Goal: Transaction & Acquisition: Purchase product/service

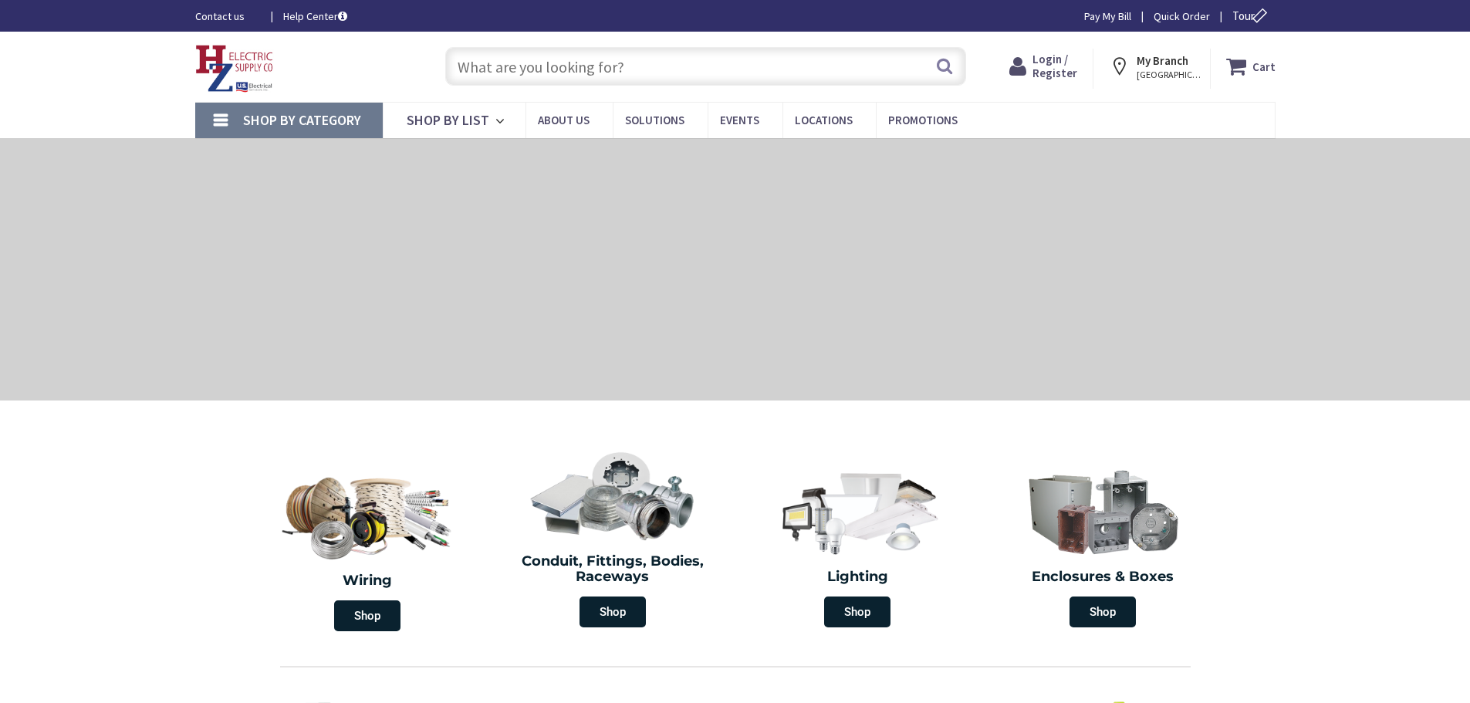
type input "[STREET_ADDRESS][US_STATE]"
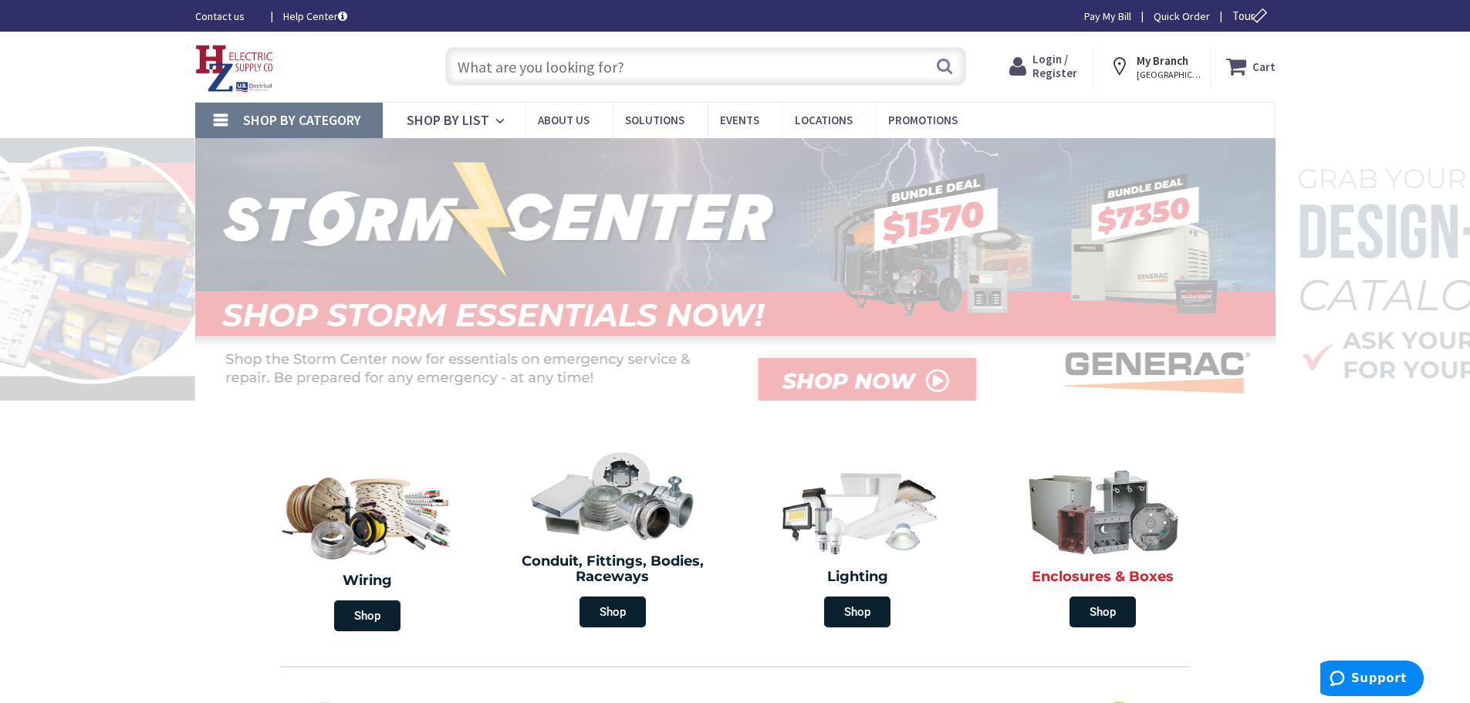
click at [1107, 502] on img at bounding box center [1103, 509] width 178 height 103
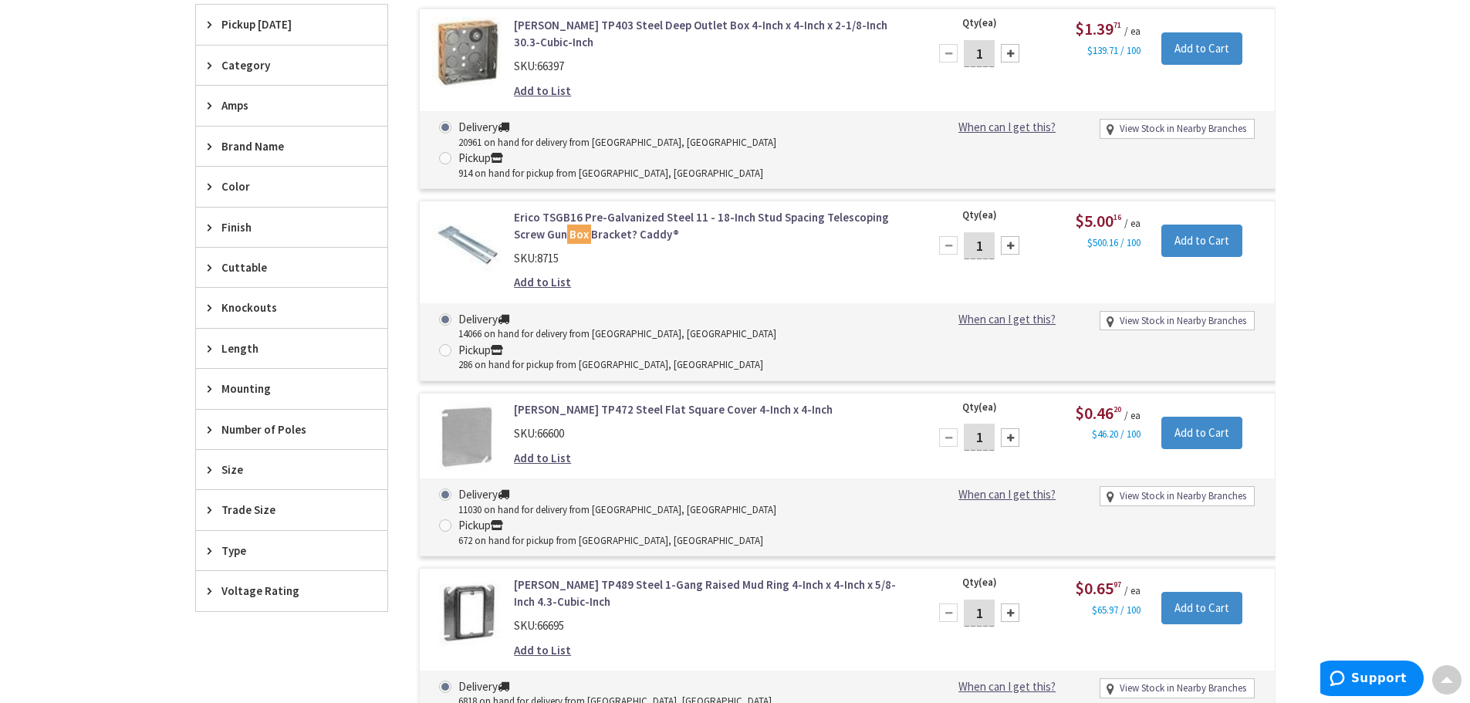
scroll to position [540, 0]
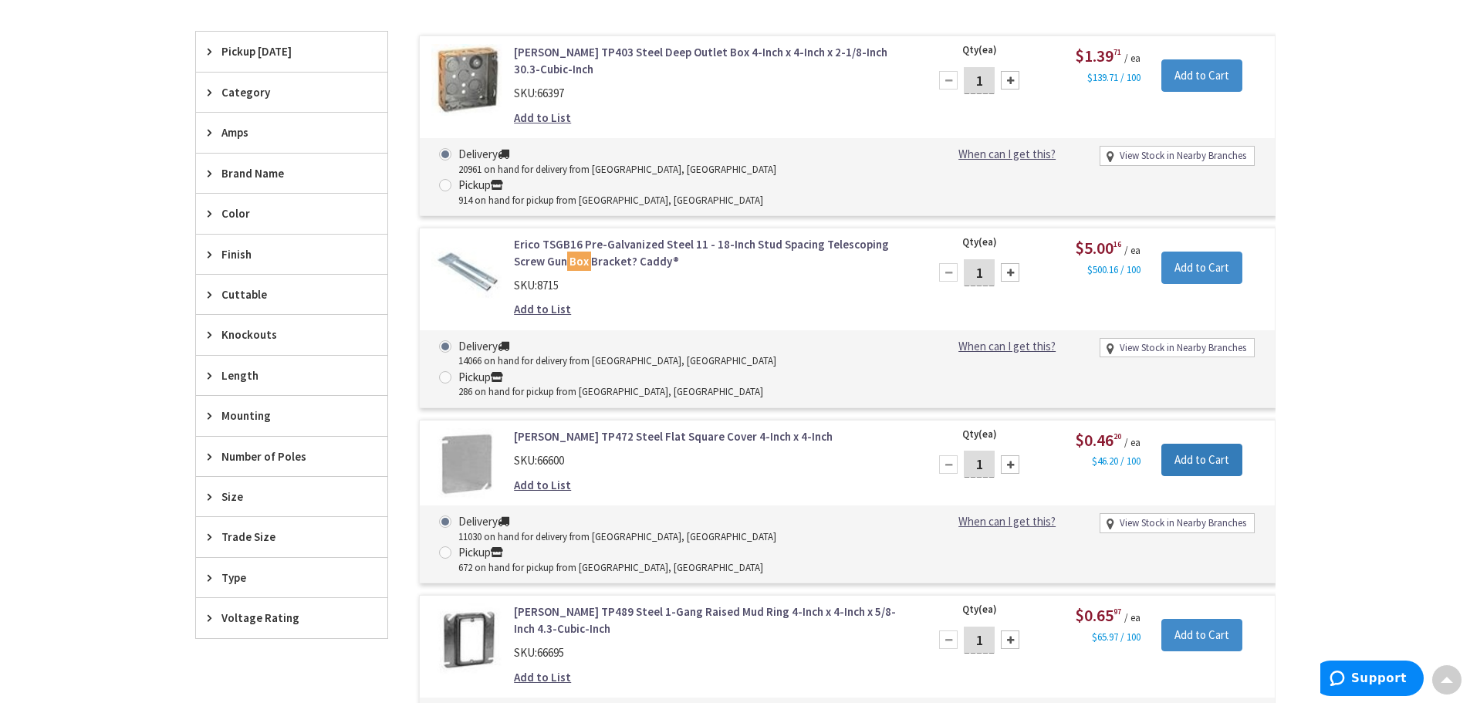
click at [1176, 444] on input "Add to Cart" at bounding box center [1202, 460] width 81 height 32
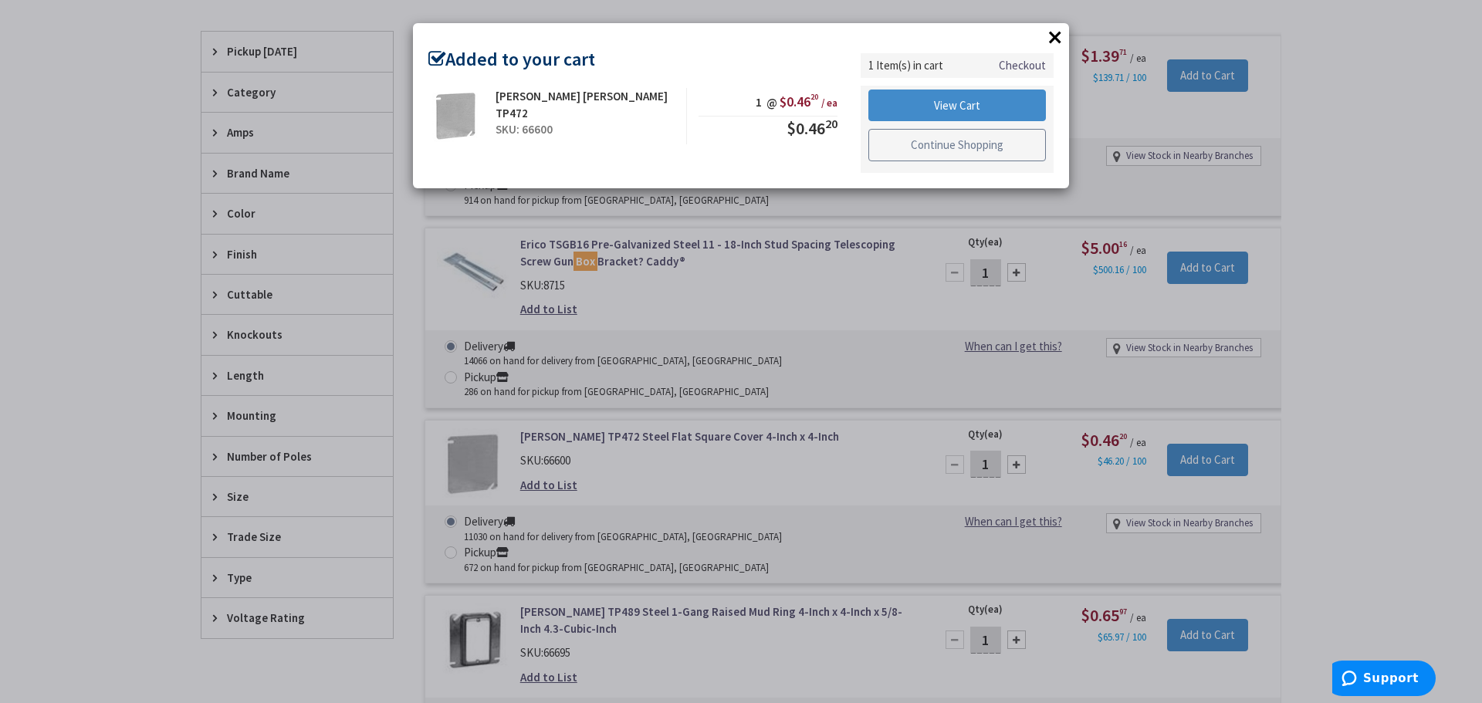
click at [899, 140] on link "Continue Shopping" at bounding box center [957, 145] width 178 height 32
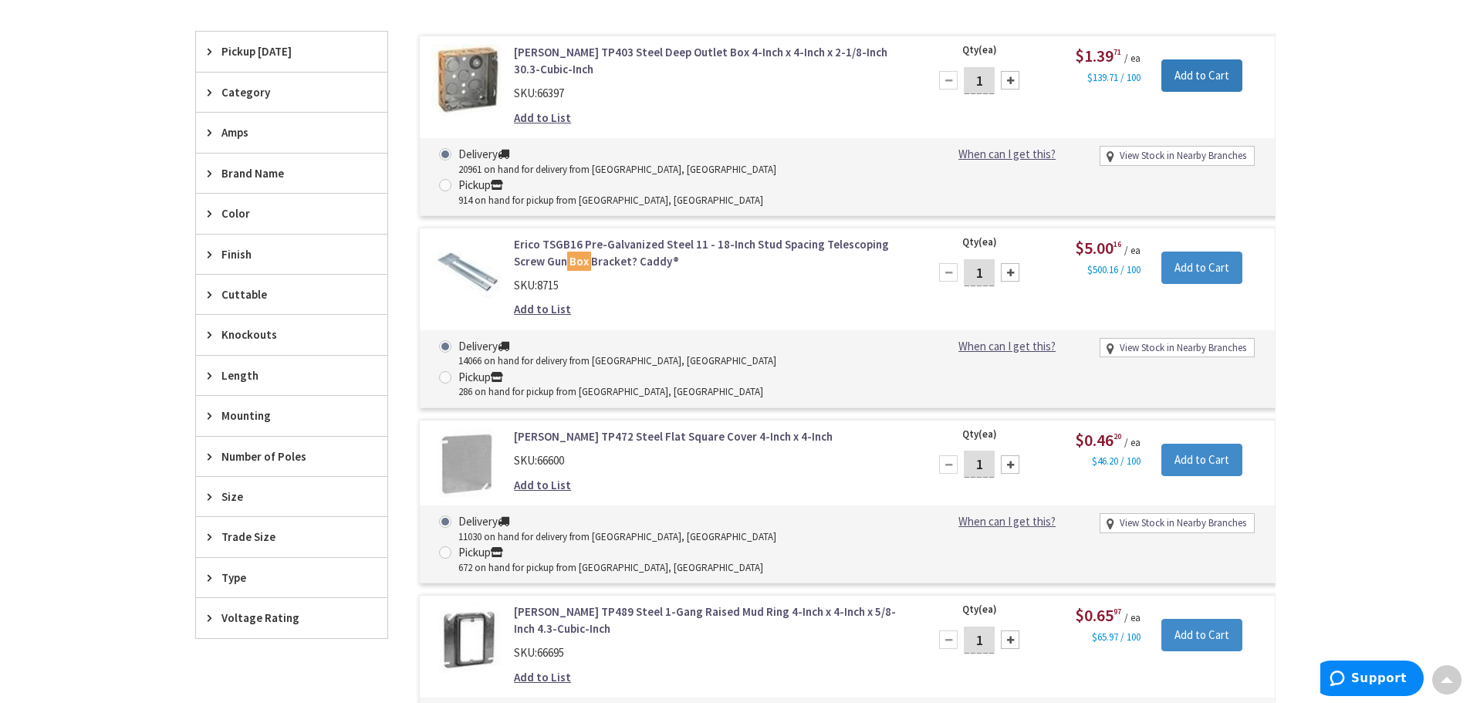
click at [1183, 77] on input "Add to Cart" at bounding box center [1202, 75] width 81 height 32
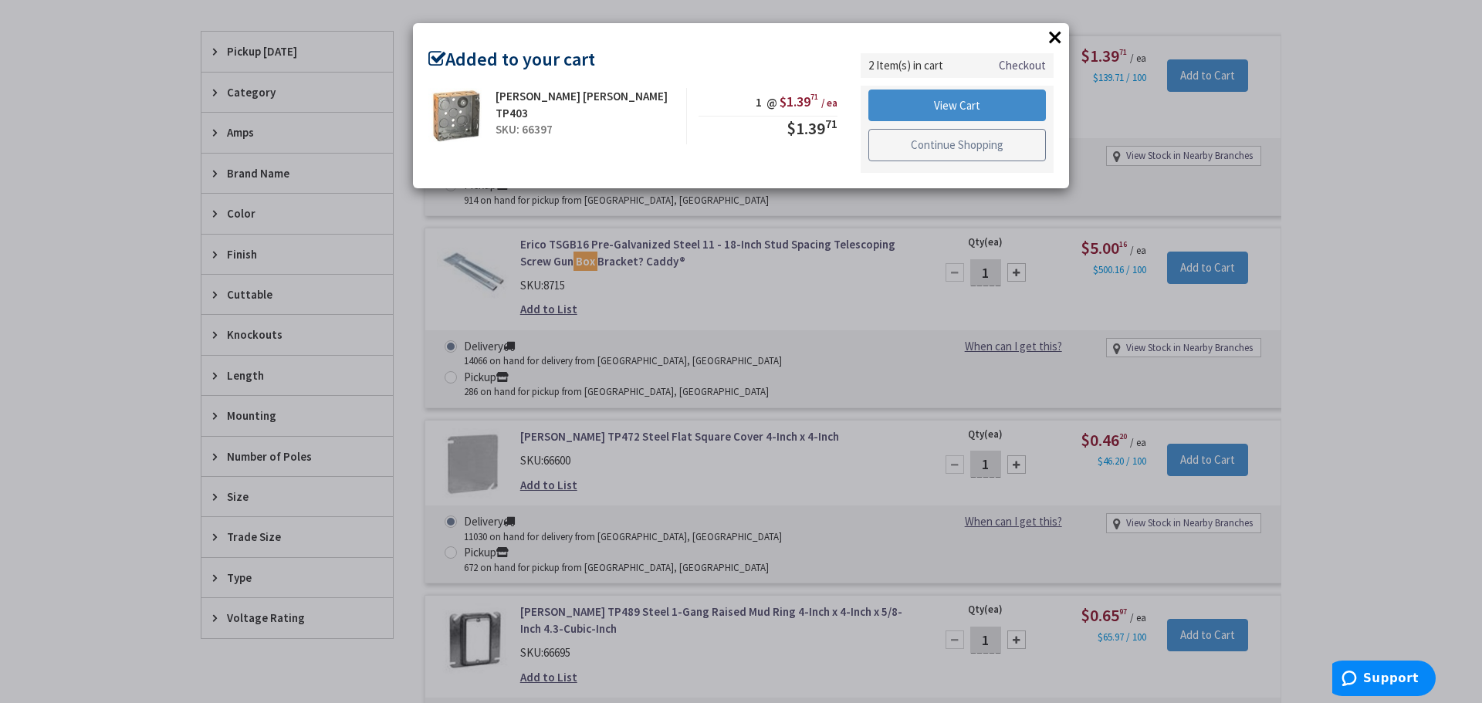
click at [963, 147] on link "Continue Shopping" at bounding box center [957, 145] width 178 height 32
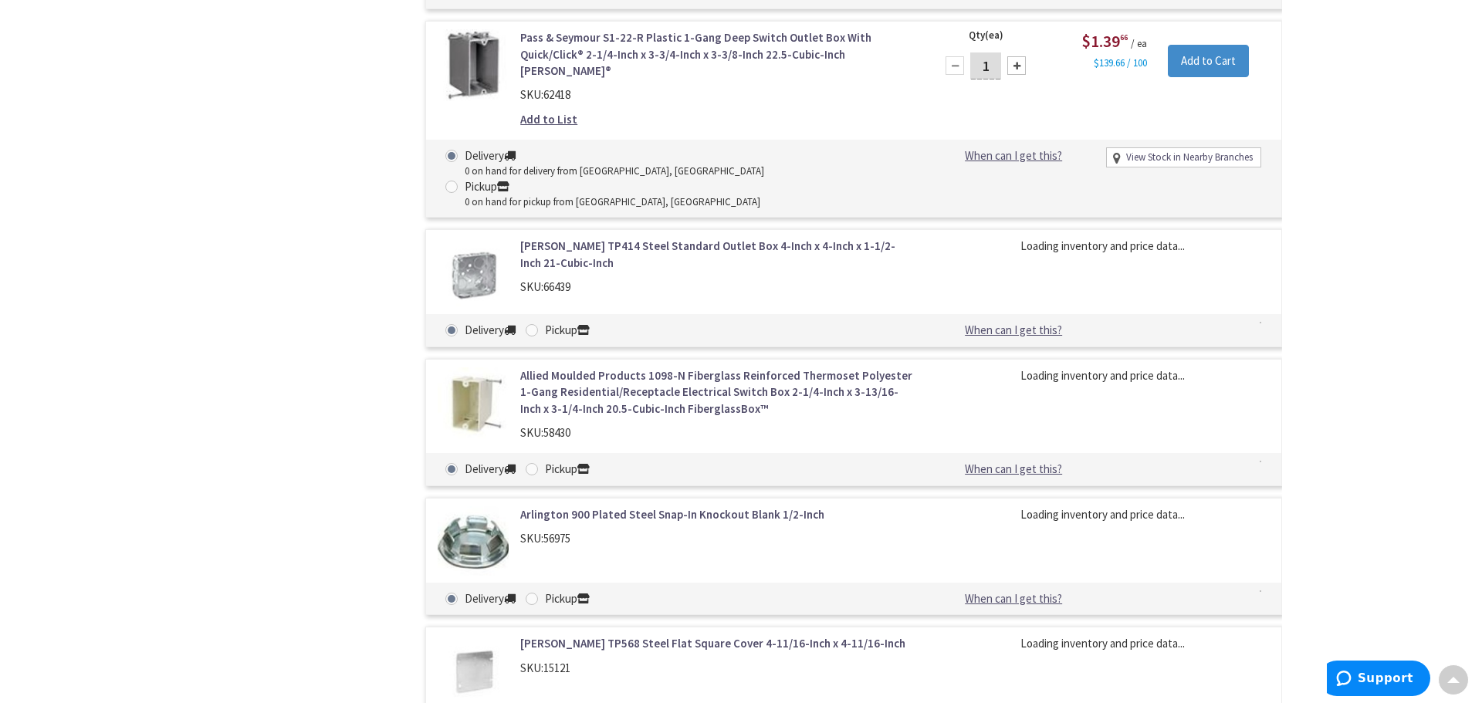
scroll to position [1389, 0]
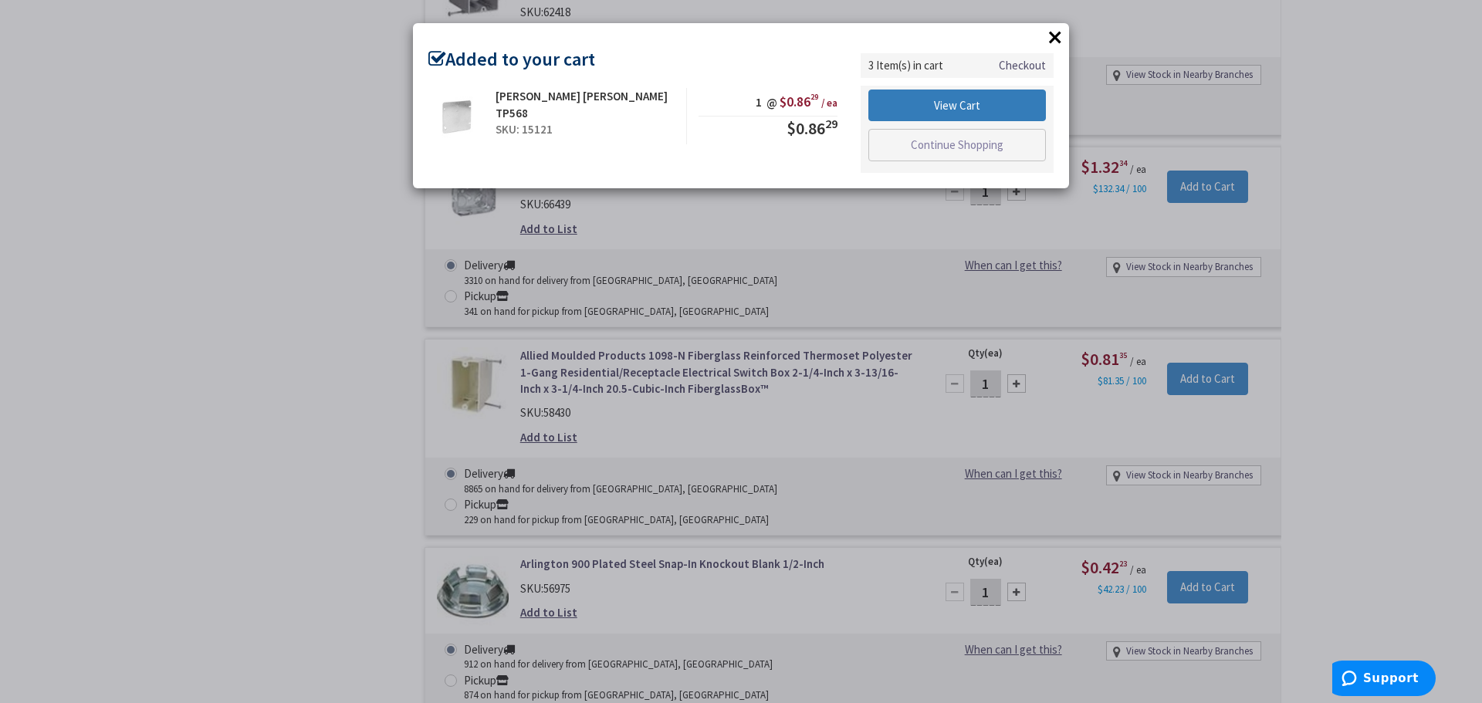
click at [989, 109] on link "View Cart" at bounding box center [957, 106] width 178 height 32
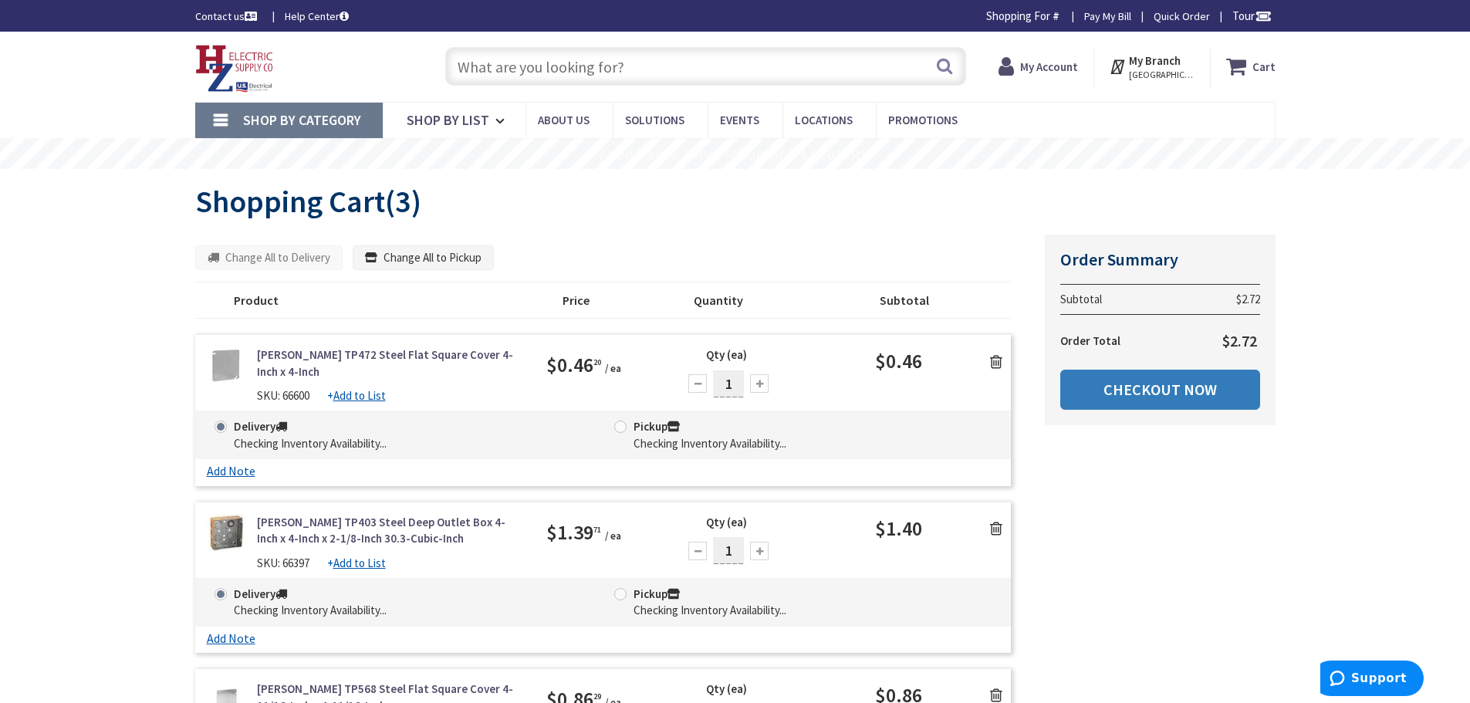
click at [1187, 398] on link "Checkout Now" at bounding box center [1161, 390] width 200 height 40
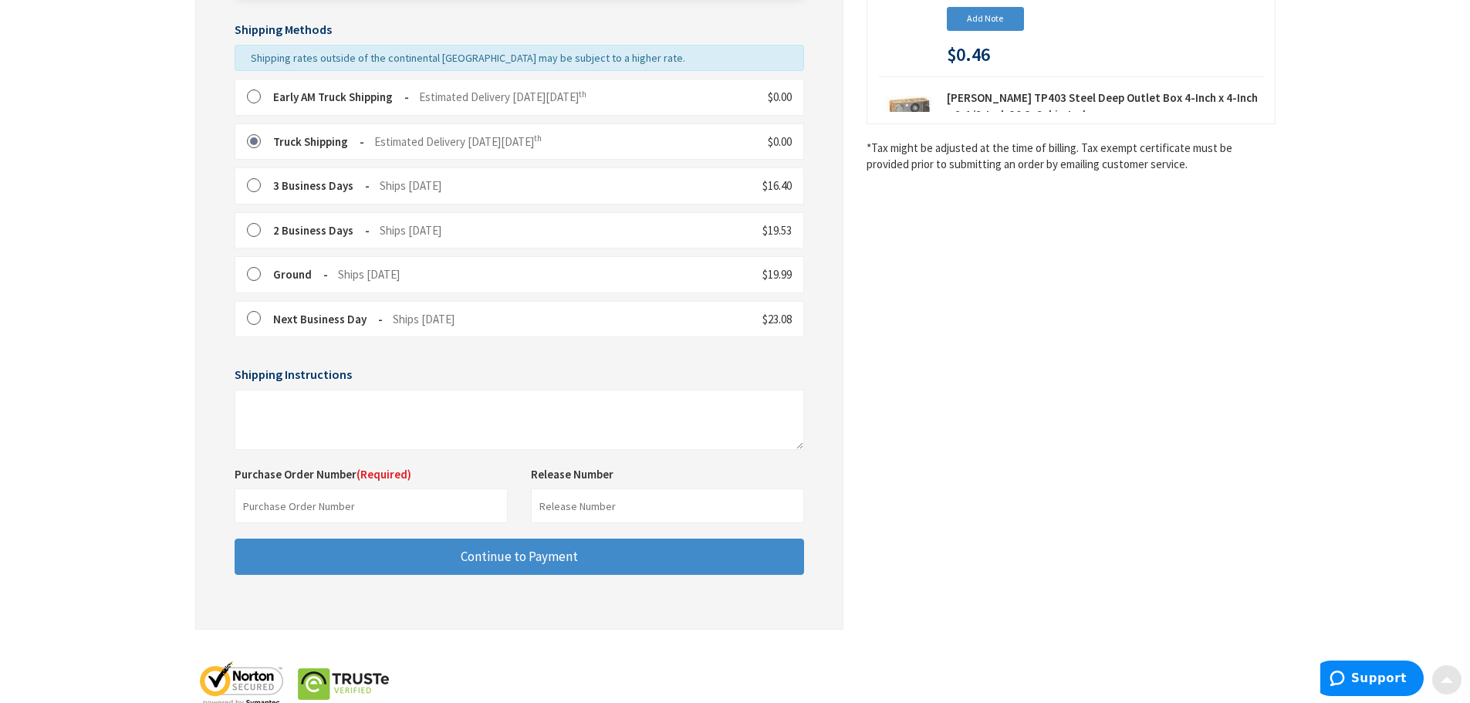
scroll to position [386, 0]
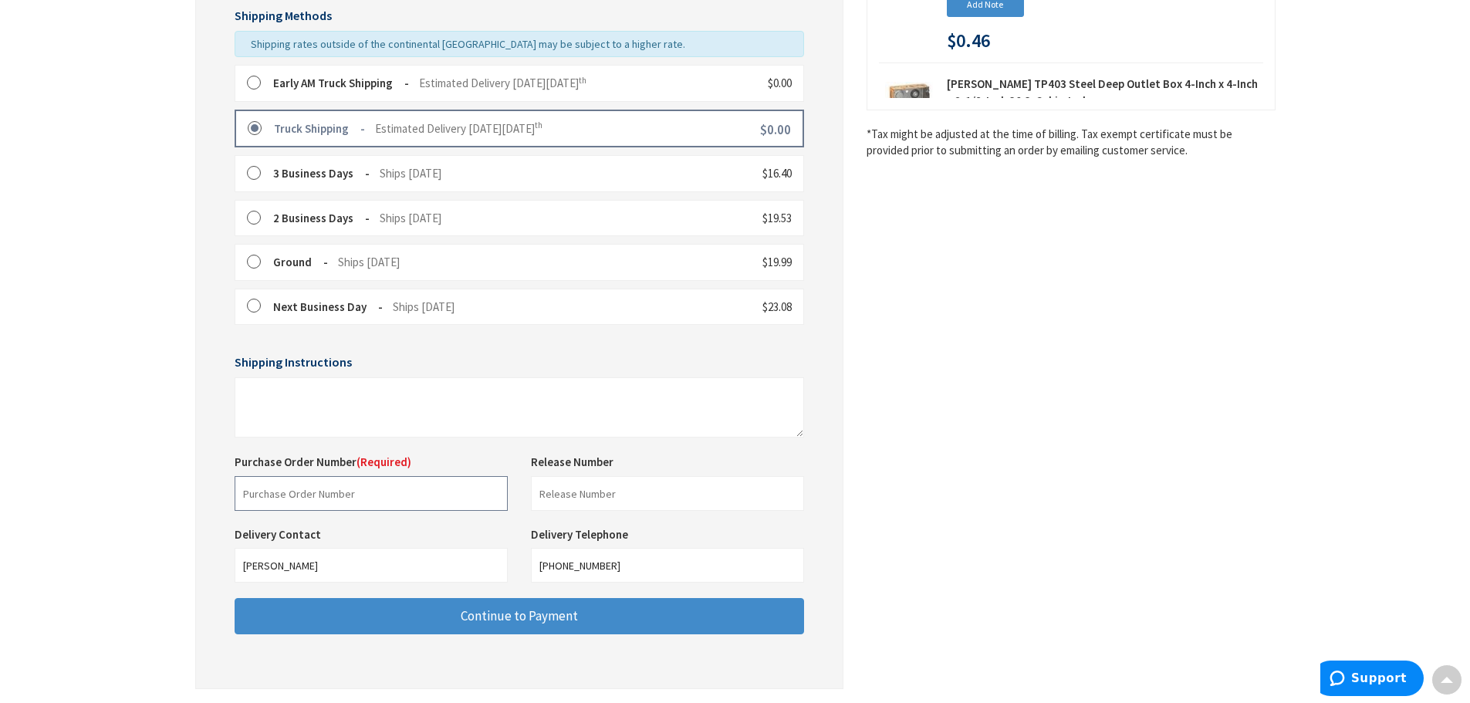
click at [384, 502] on input "text" at bounding box center [371, 493] width 273 height 35
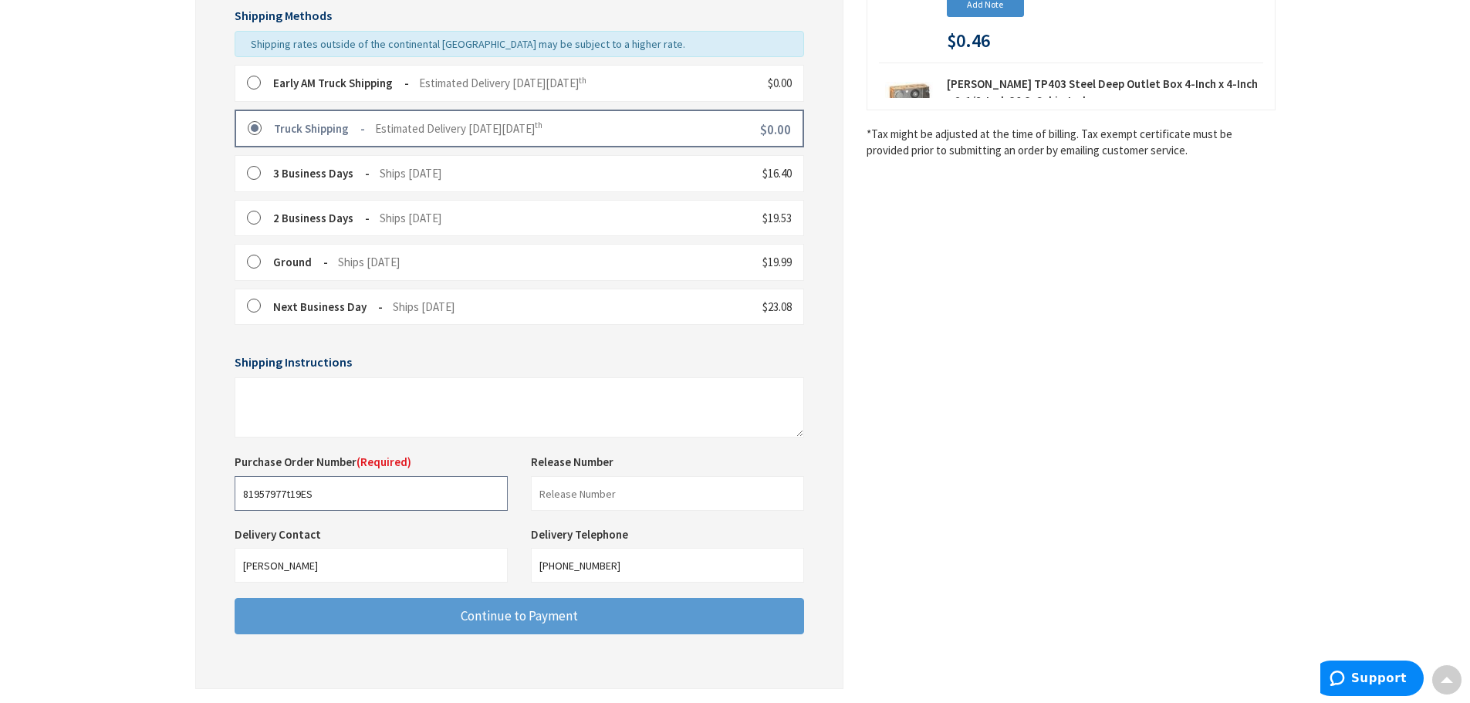
type input "81957977t19ES"
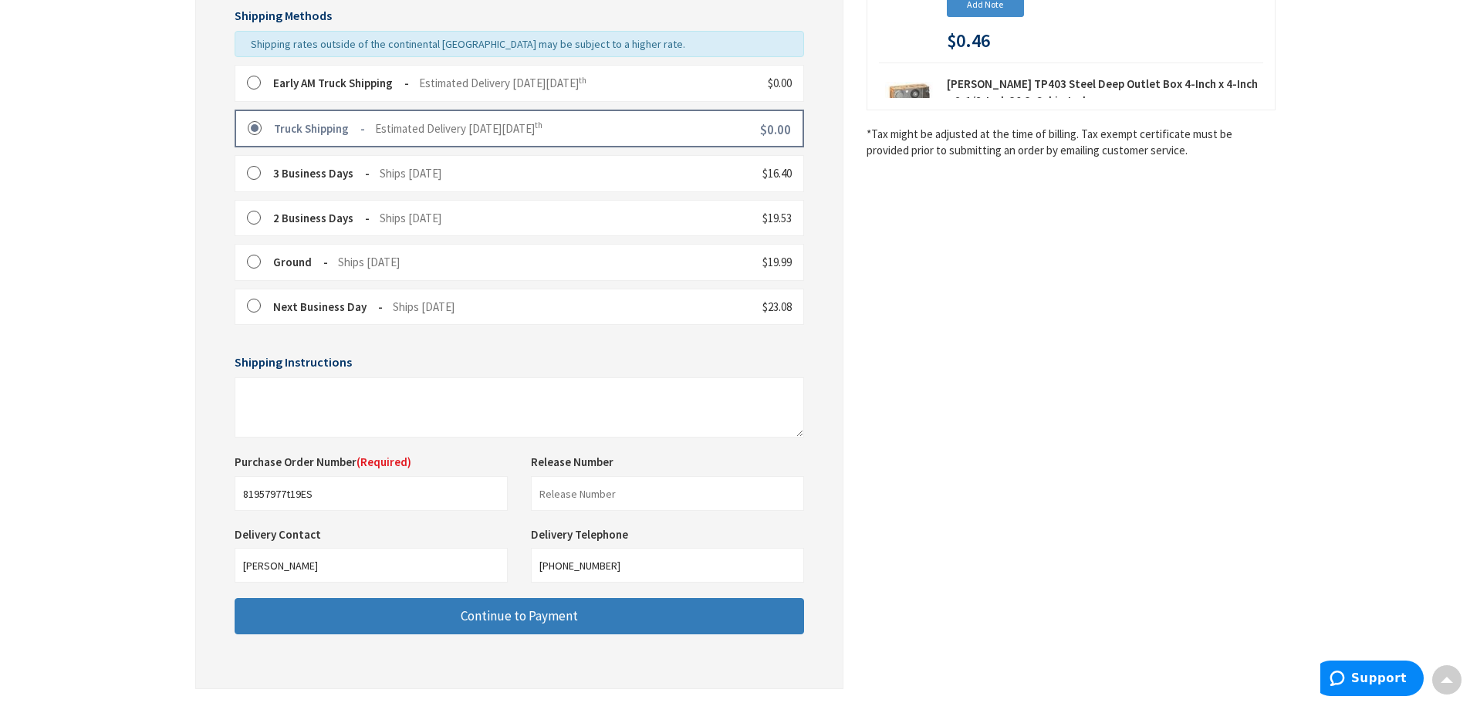
click at [587, 615] on button "Continue to Payment" at bounding box center [520, 616] width 570 height 36
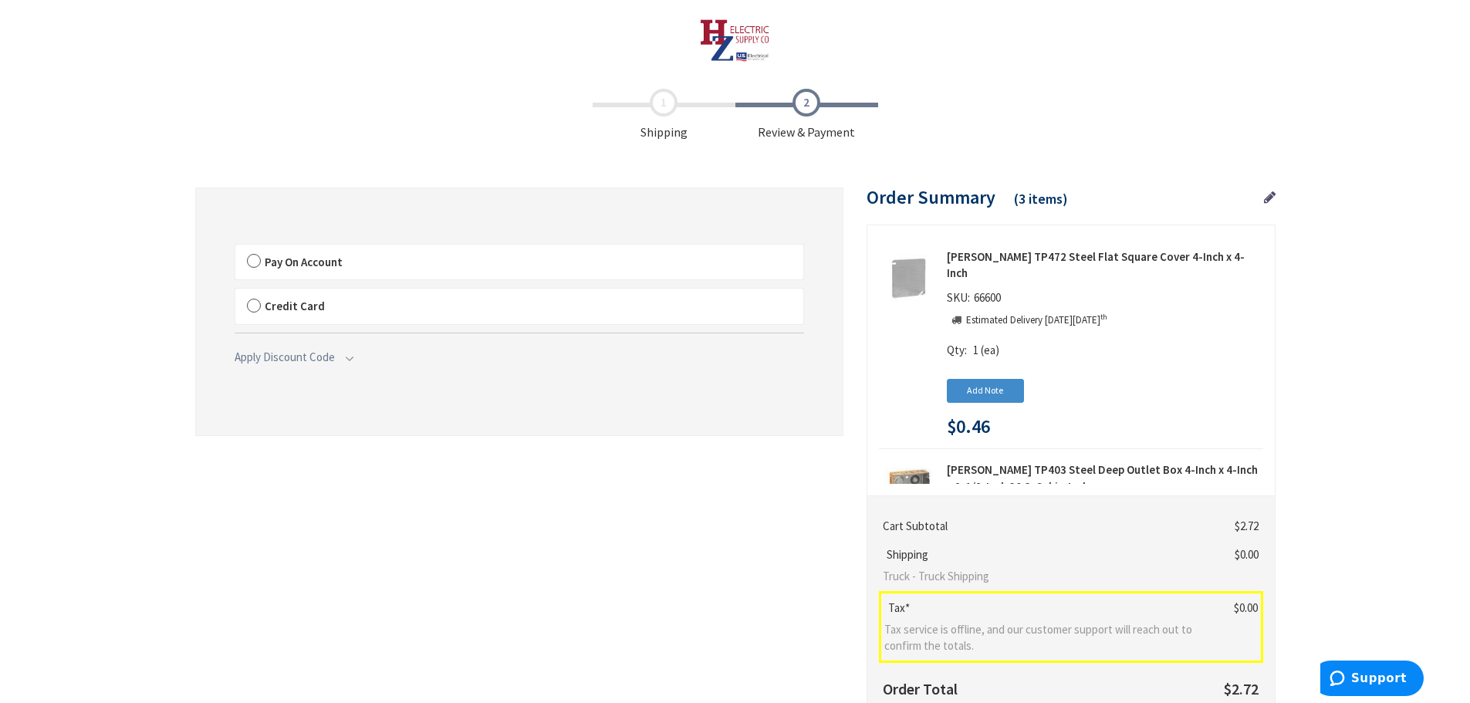
click at [252, 263] on label "Pay On Account" at bounding box center [519, 263] width 568 height 36
click at [235, 248] on input "Pay On Account" at bounding box center [235, 248] width 0 height 0
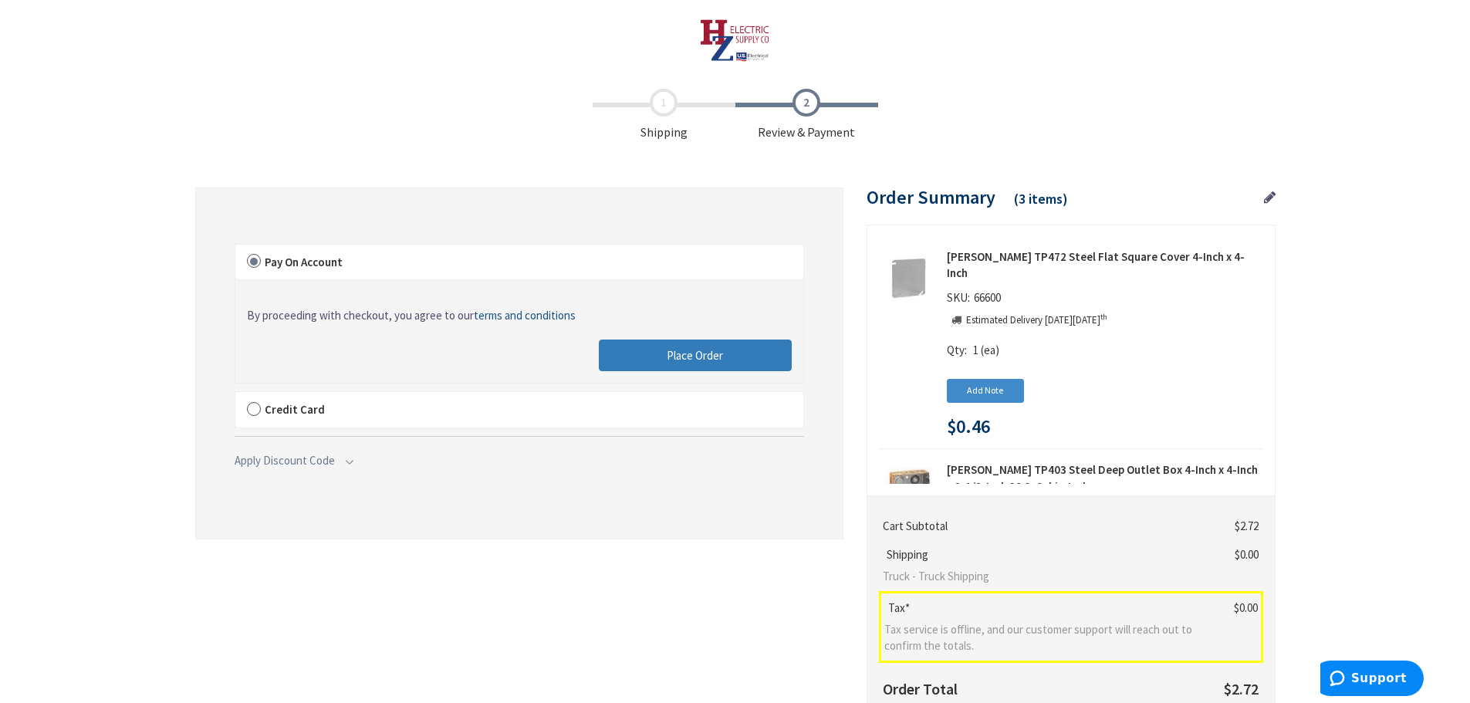
click at [738, 361] on button "Place Order" at bounding box center [695, 356] width 193 height 32
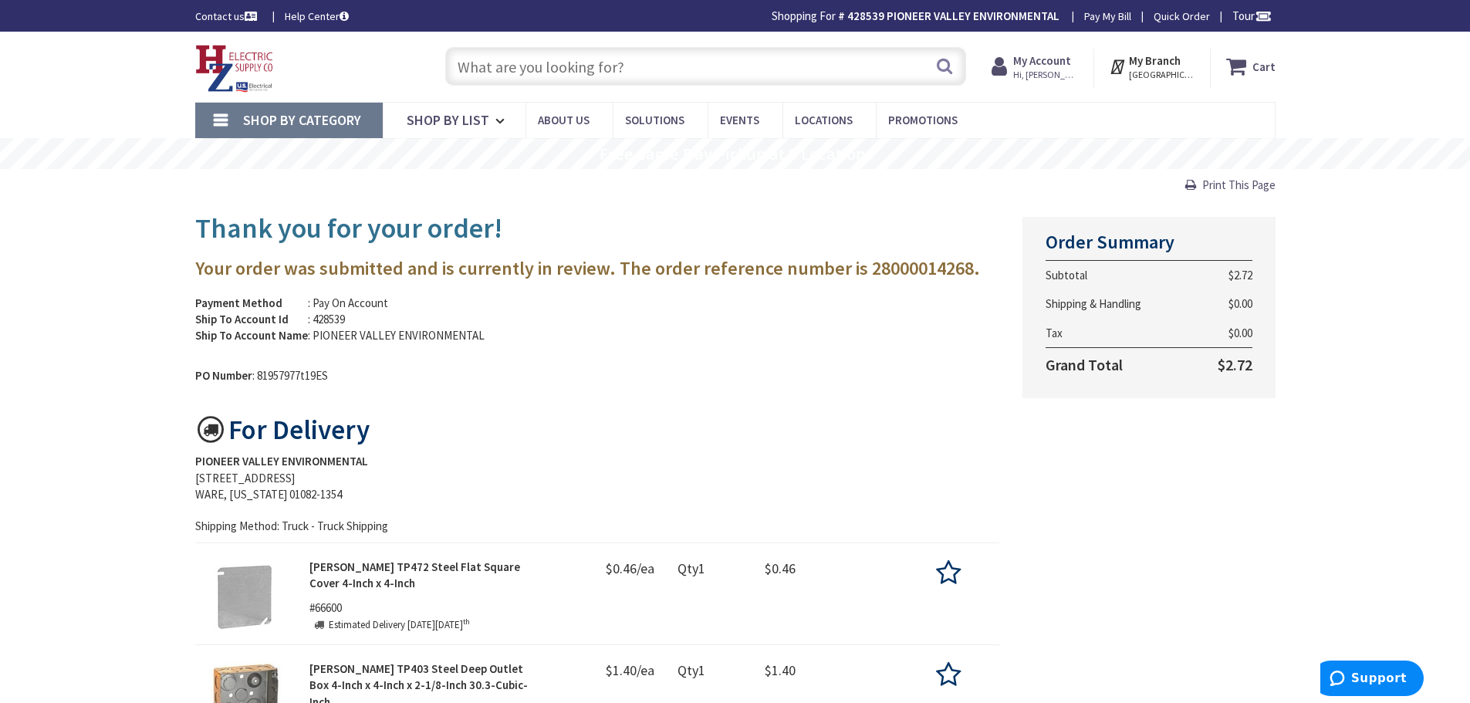
click at [207, 60] on img at bounding box center [234, 69] width 79 height 48
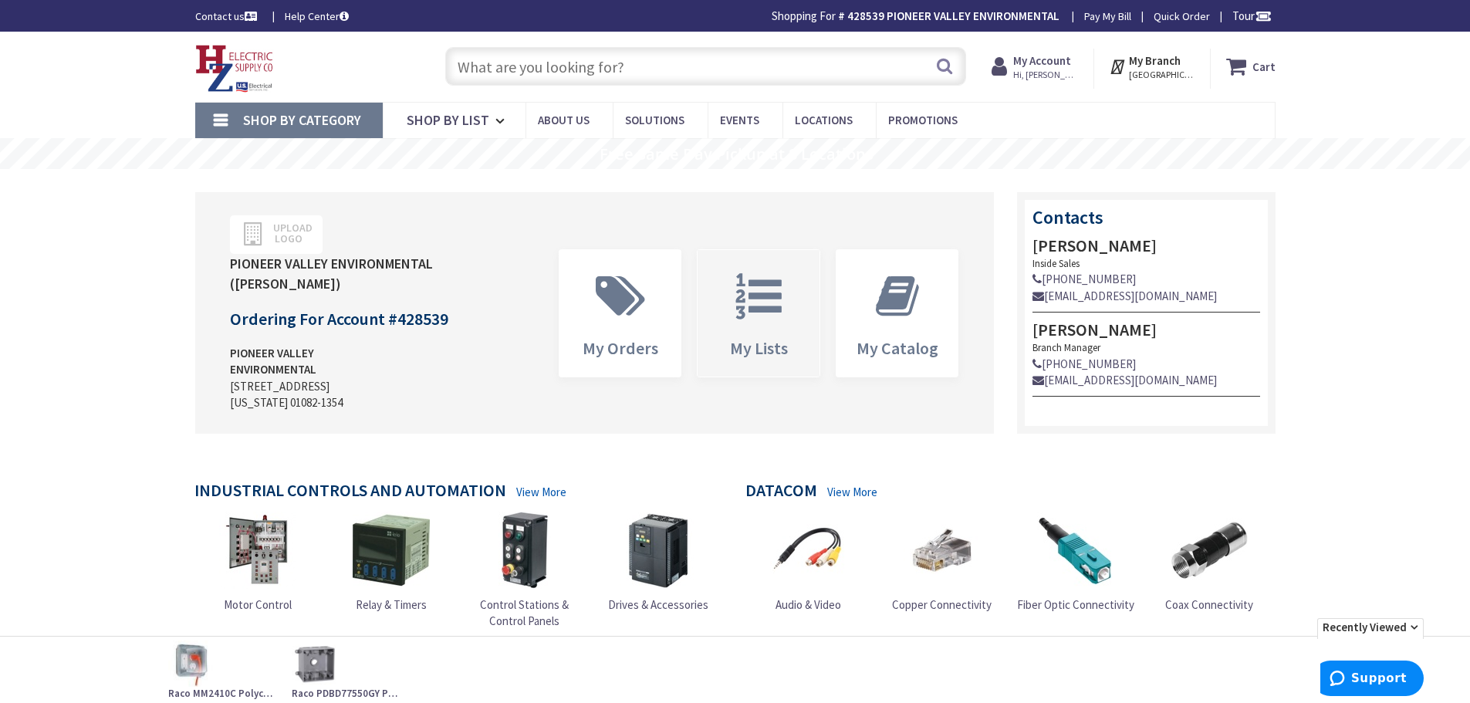
click at [780, 287] on icon at bounding box center [759, 296] width 62 height 46
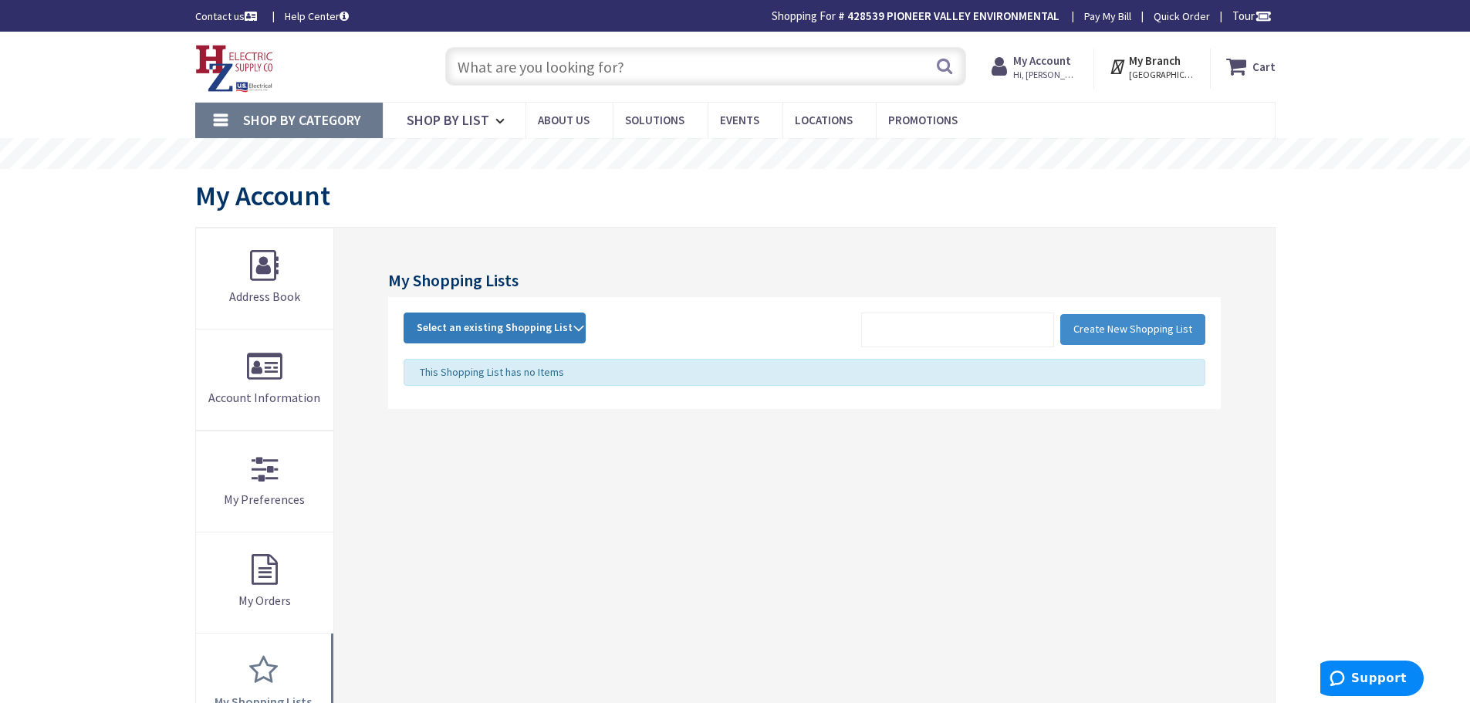
click at [556, 333] on strong "Select an existing Shopping List" at bounding box center [495, 328] width 156 height 19
click at [430, 433] on link "POP" at bounding box center [494, 431] width 181 height 35
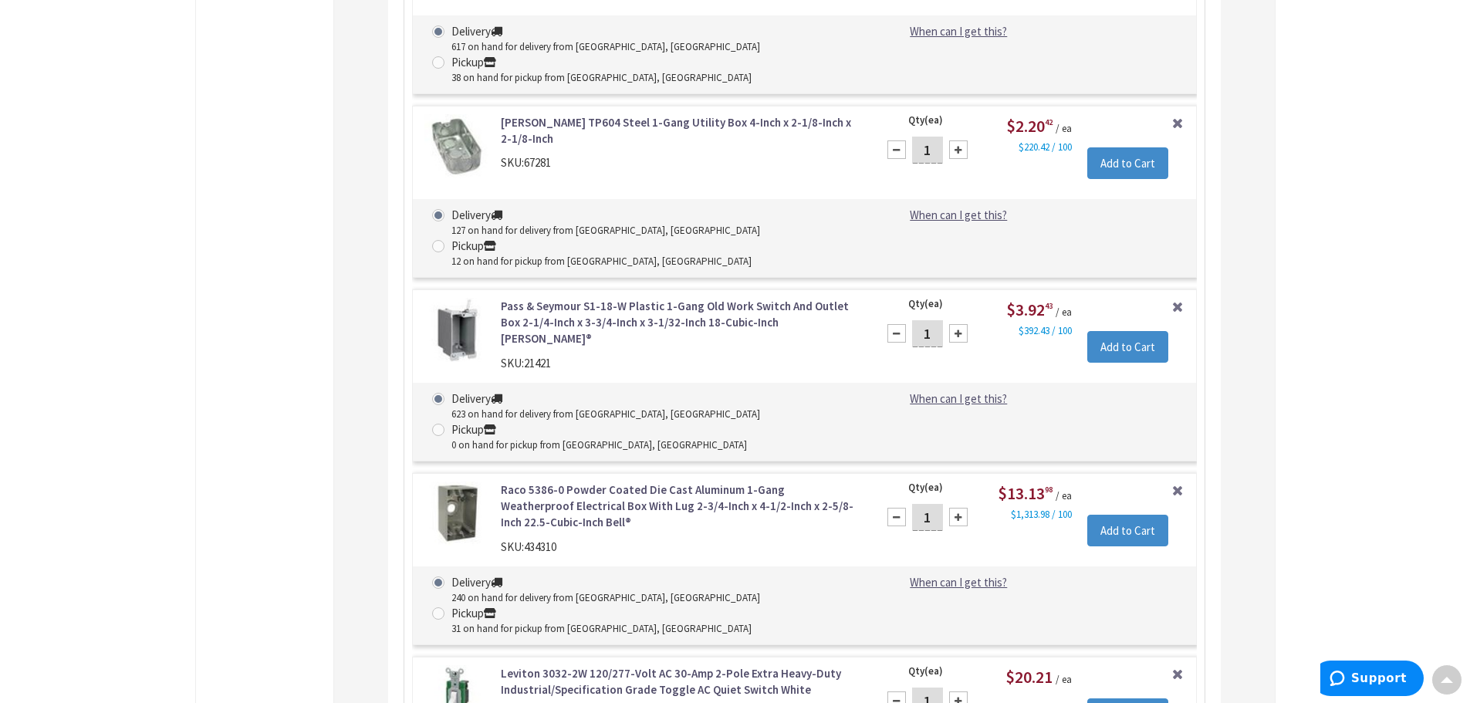
scroll to position [12080, 0]
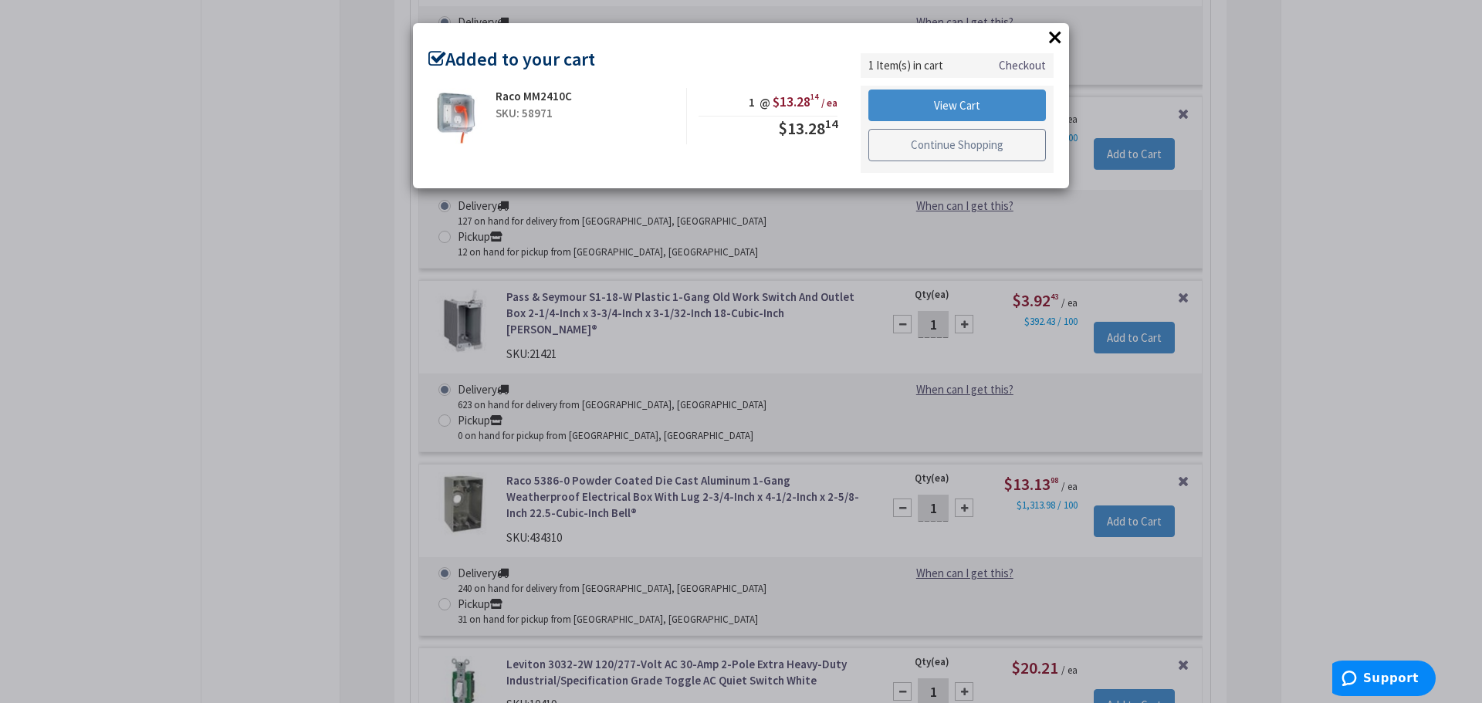
click at [972, 137] on link "Continue Shopping" at bounding box center [957, 145] width 178 height 32
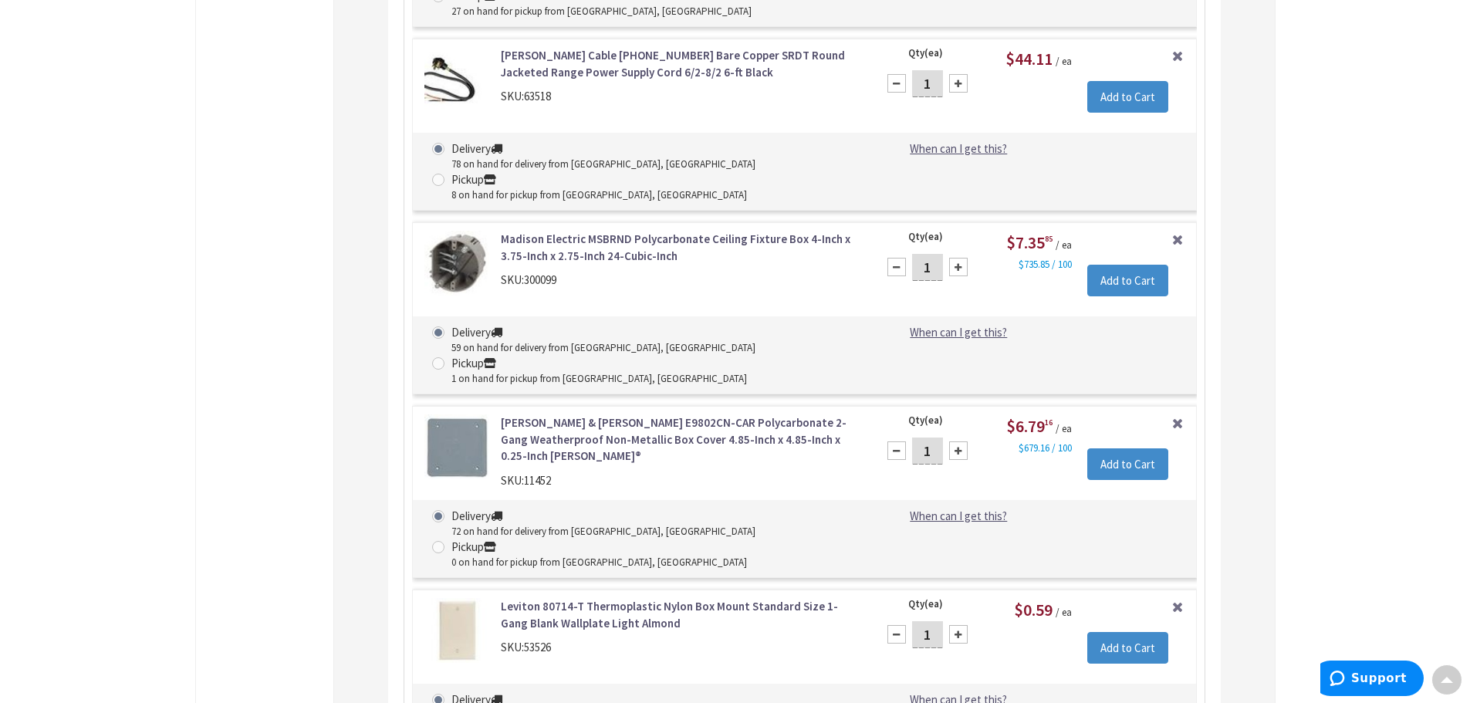
scroll to position [16943, 0]
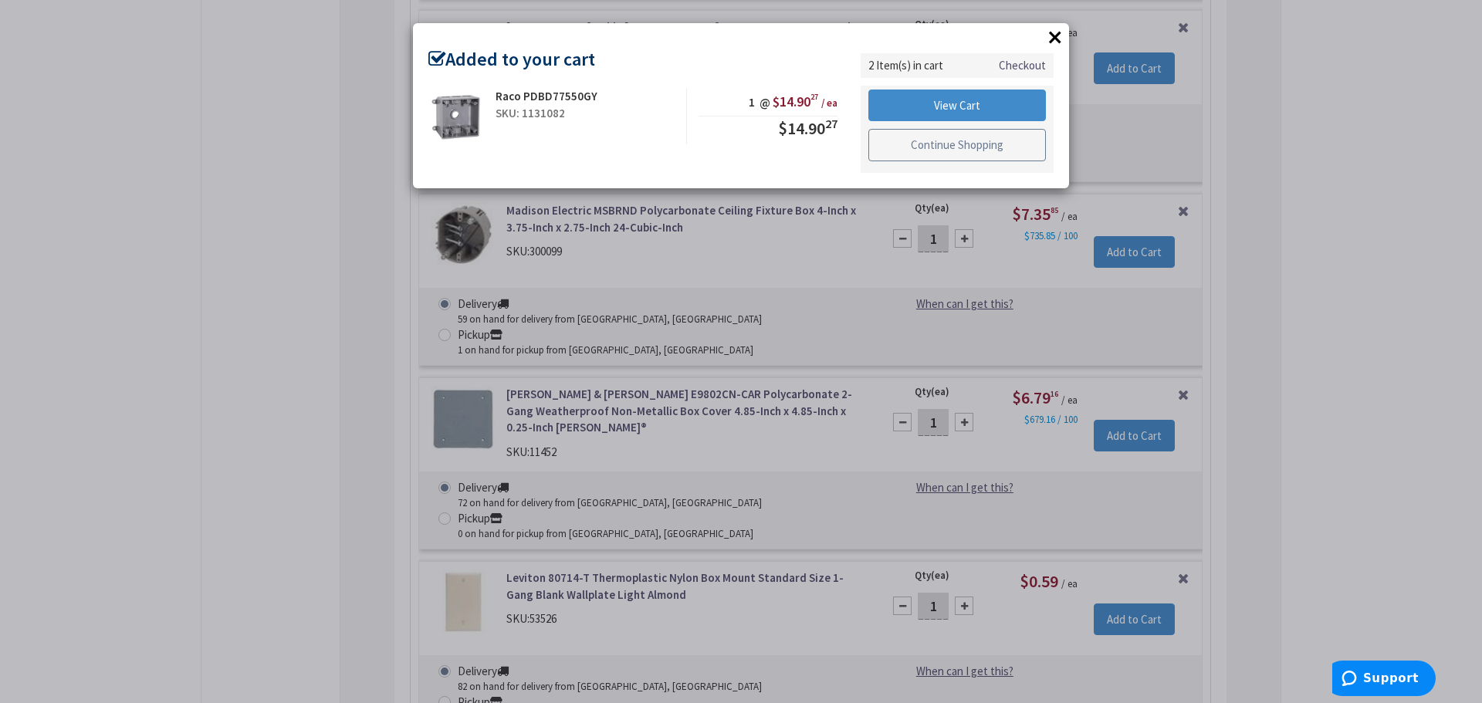
click at [984, 151] on link "Continue Shopping" at bounding box center [957, 145] width 178 height 32
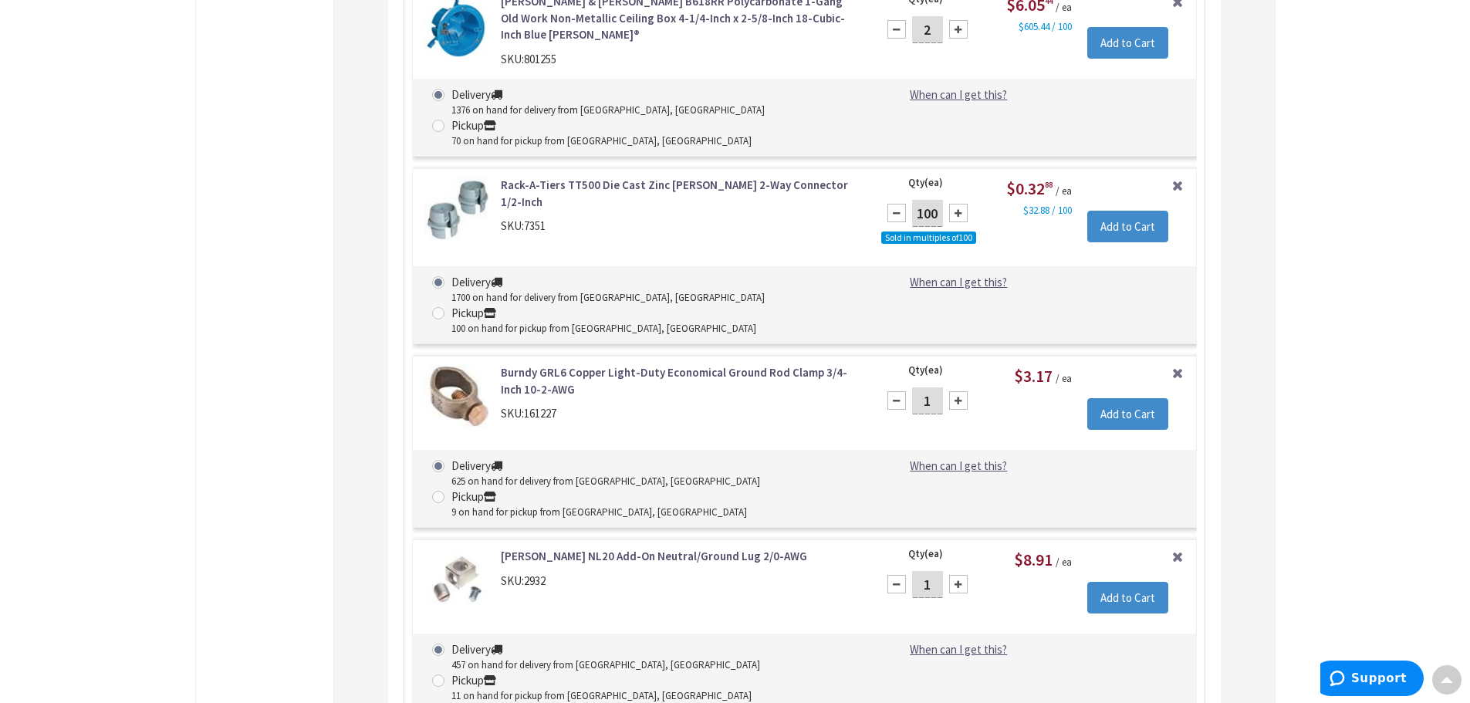
scroll to position [11424, 0]
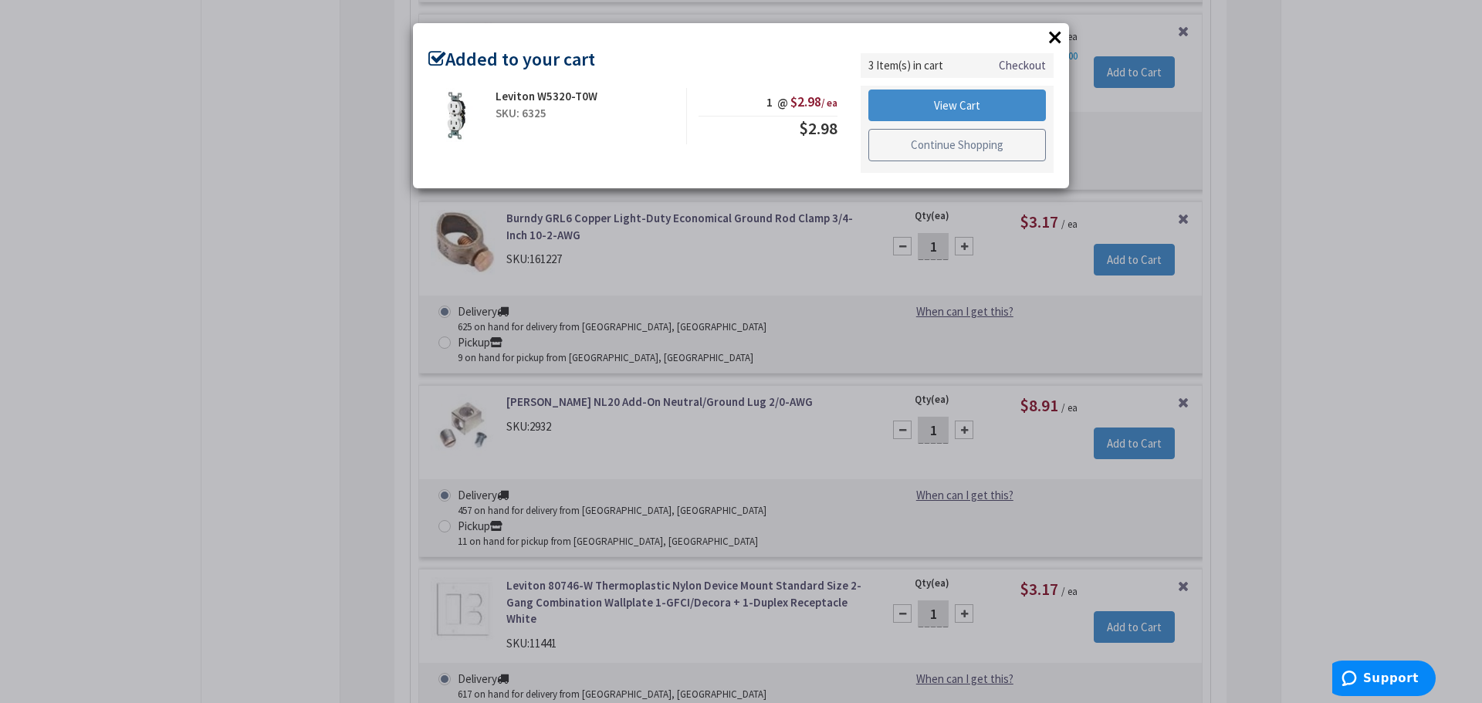
click at [902, 142] on link "Continue Shopping" at bounding box center [957, 145] width 178 height 32
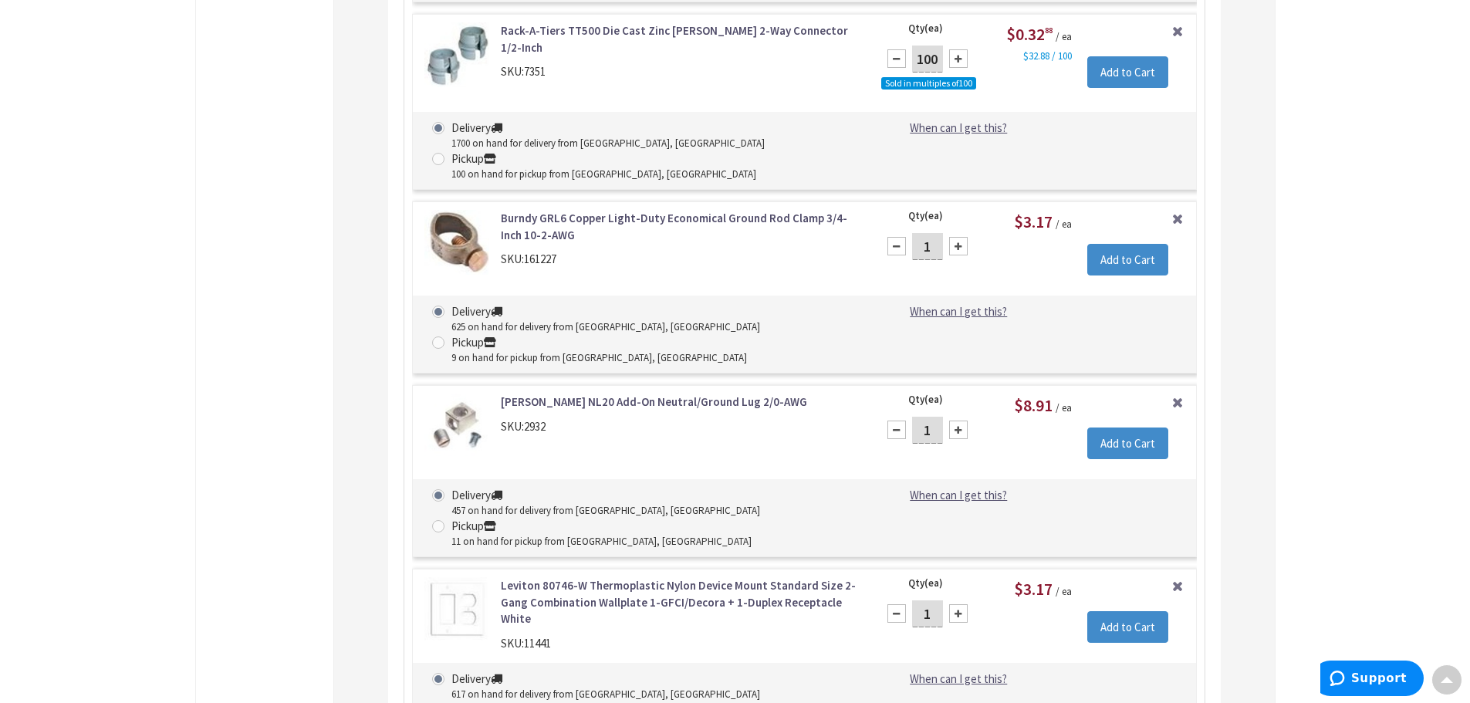
scroll to position [0, 0]
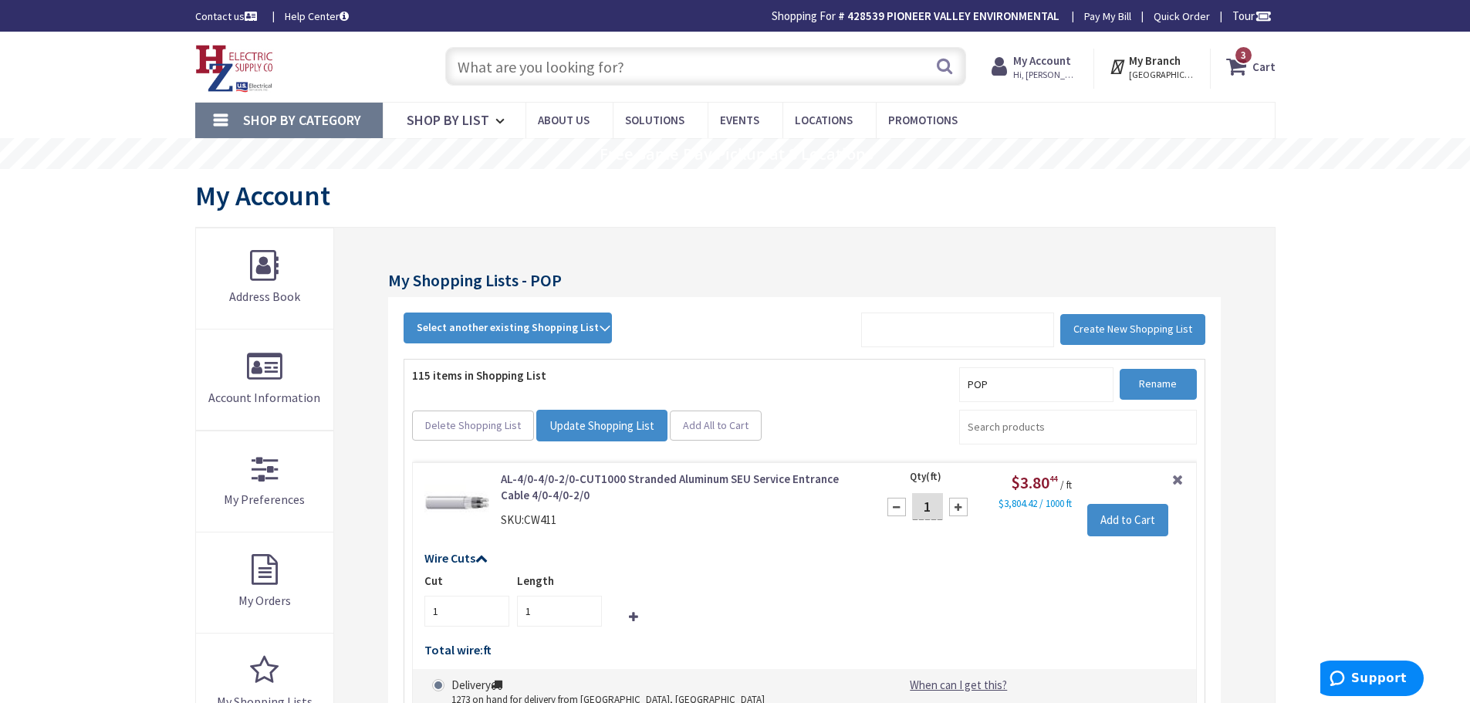
click at [684, 61] on input "text" at bounding box center [705, 66] width 521 height 39
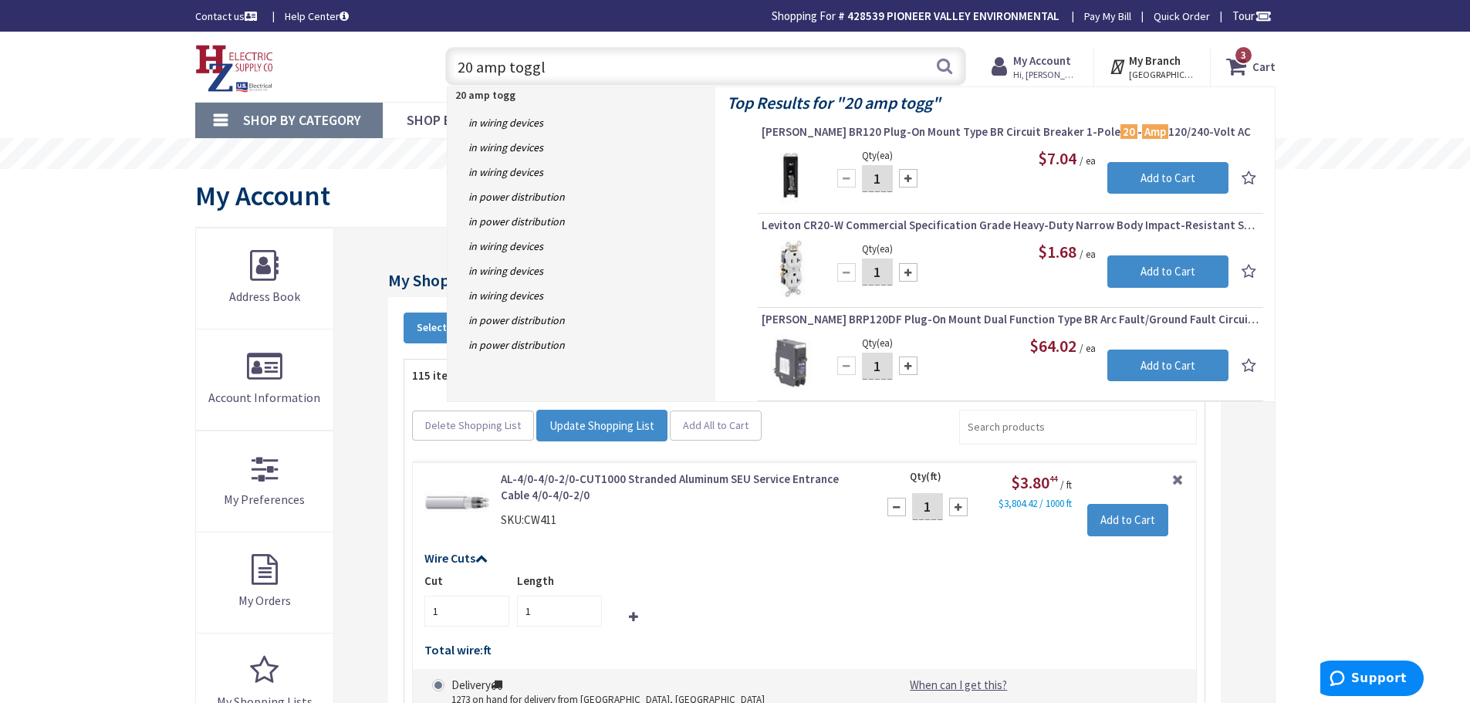
type input "20 amp toggle"
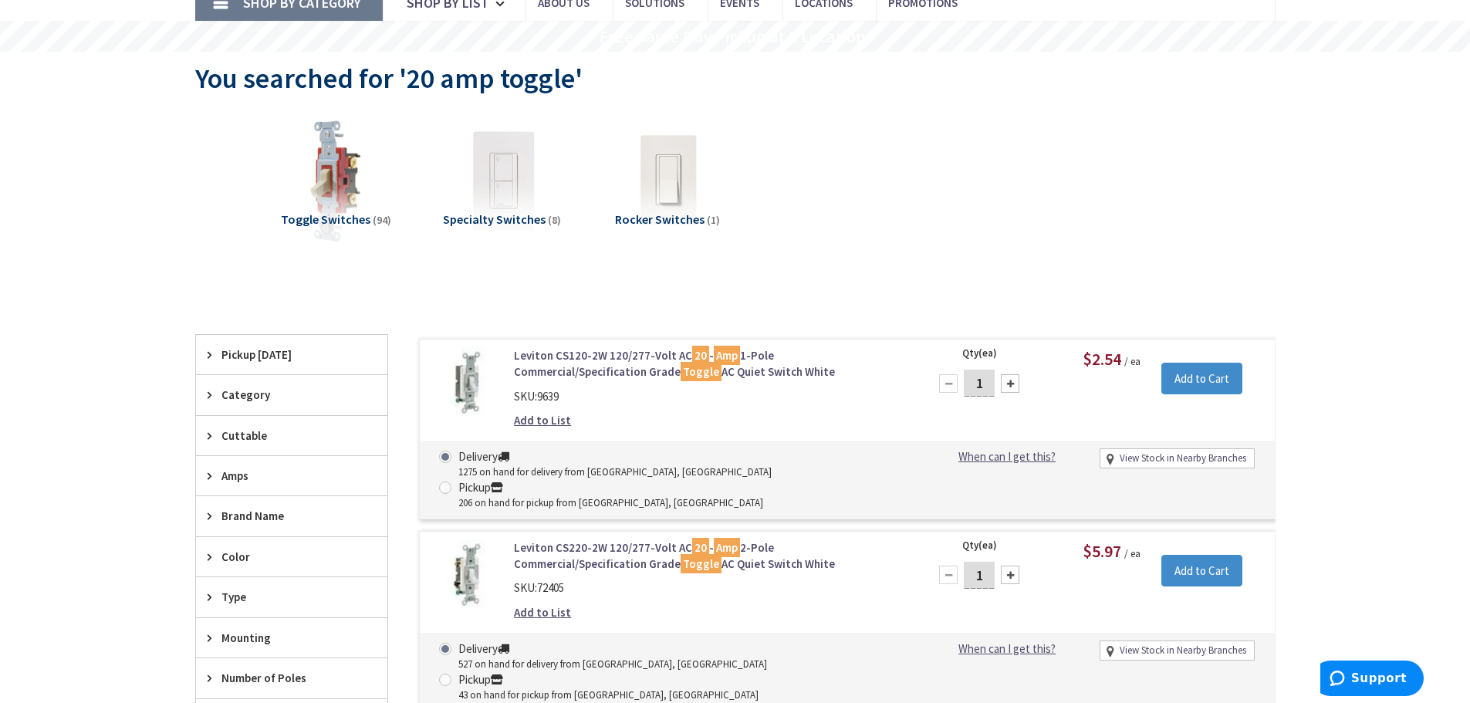
scroll to position [154, 0]
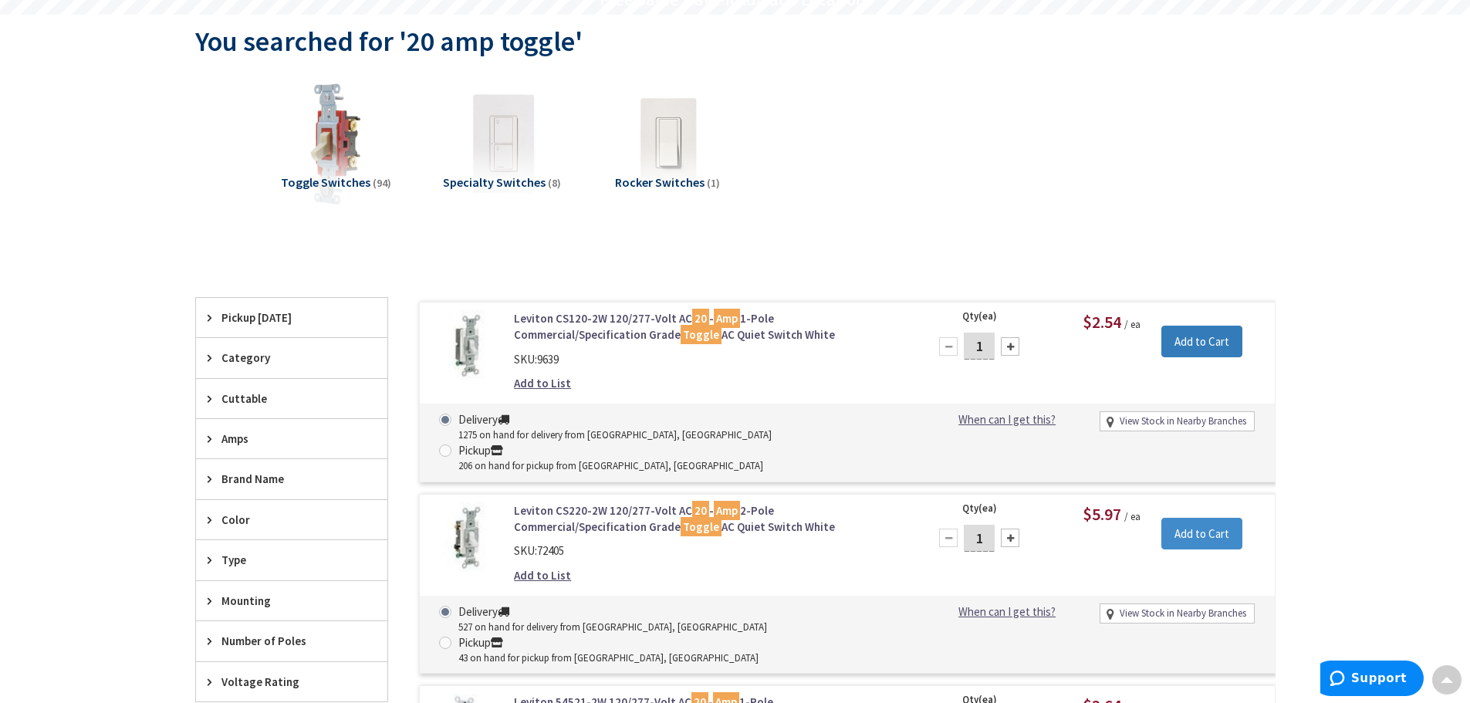
click at [1211, 344] on input "Add to Cart" at bounding box center [1202, 342] width 81 height 32
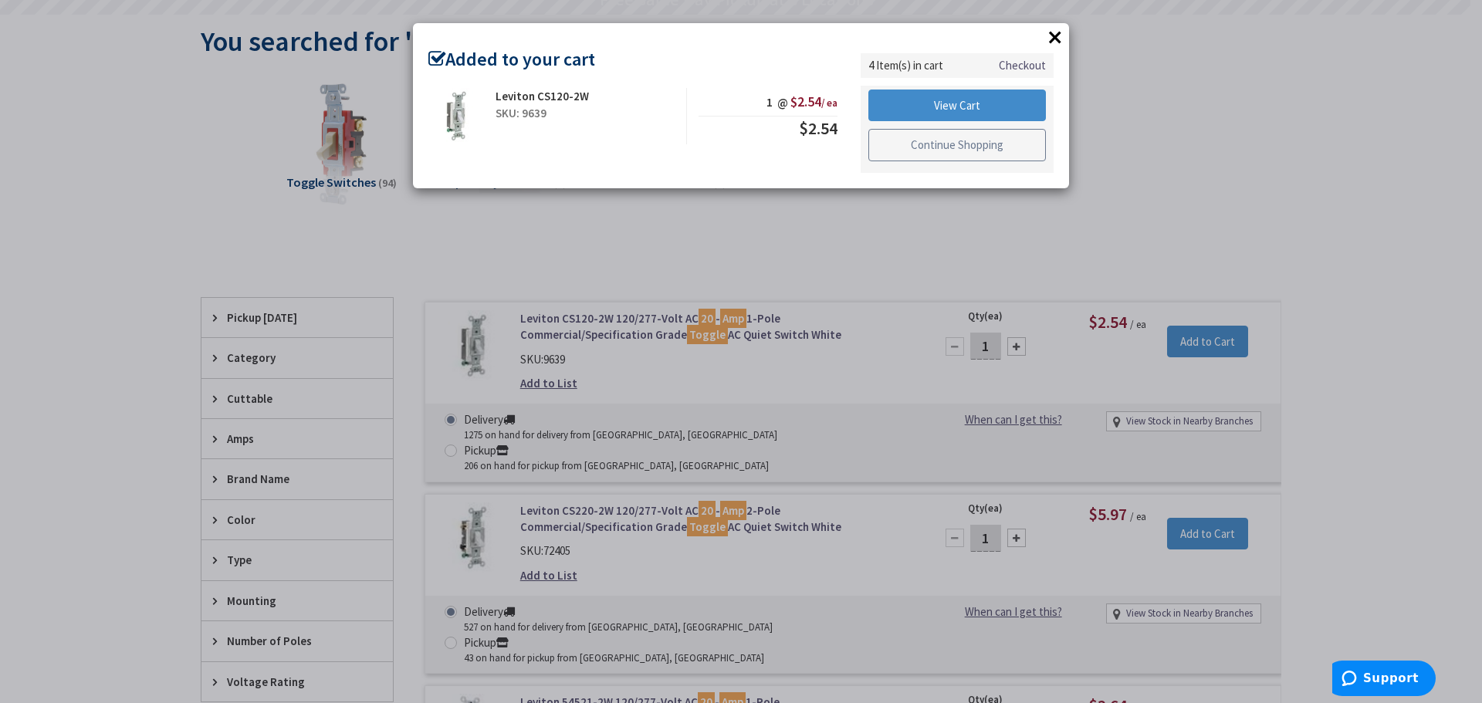
click at [899, 154] on link "Continue Shopping" at bounding box center [957, 145] width 178 height 32
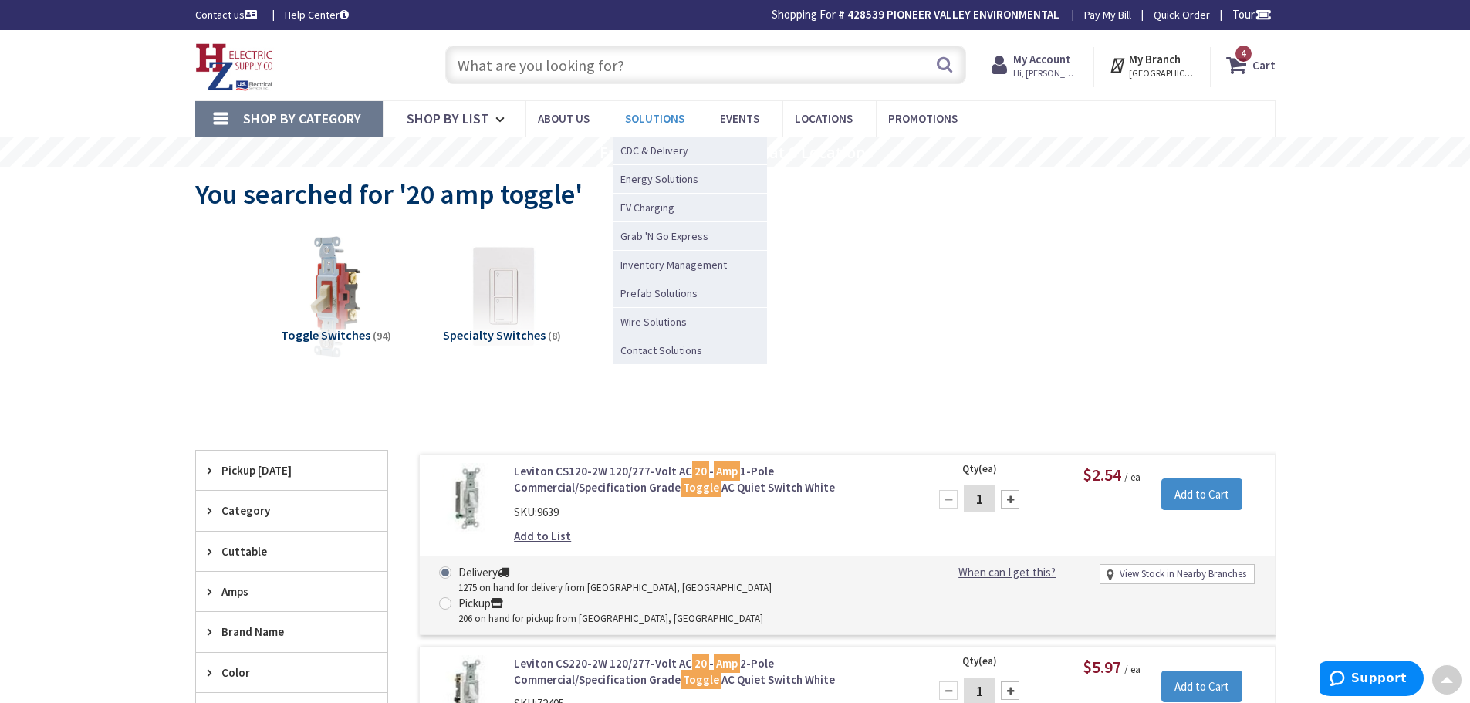
scroll to position [0, 0]
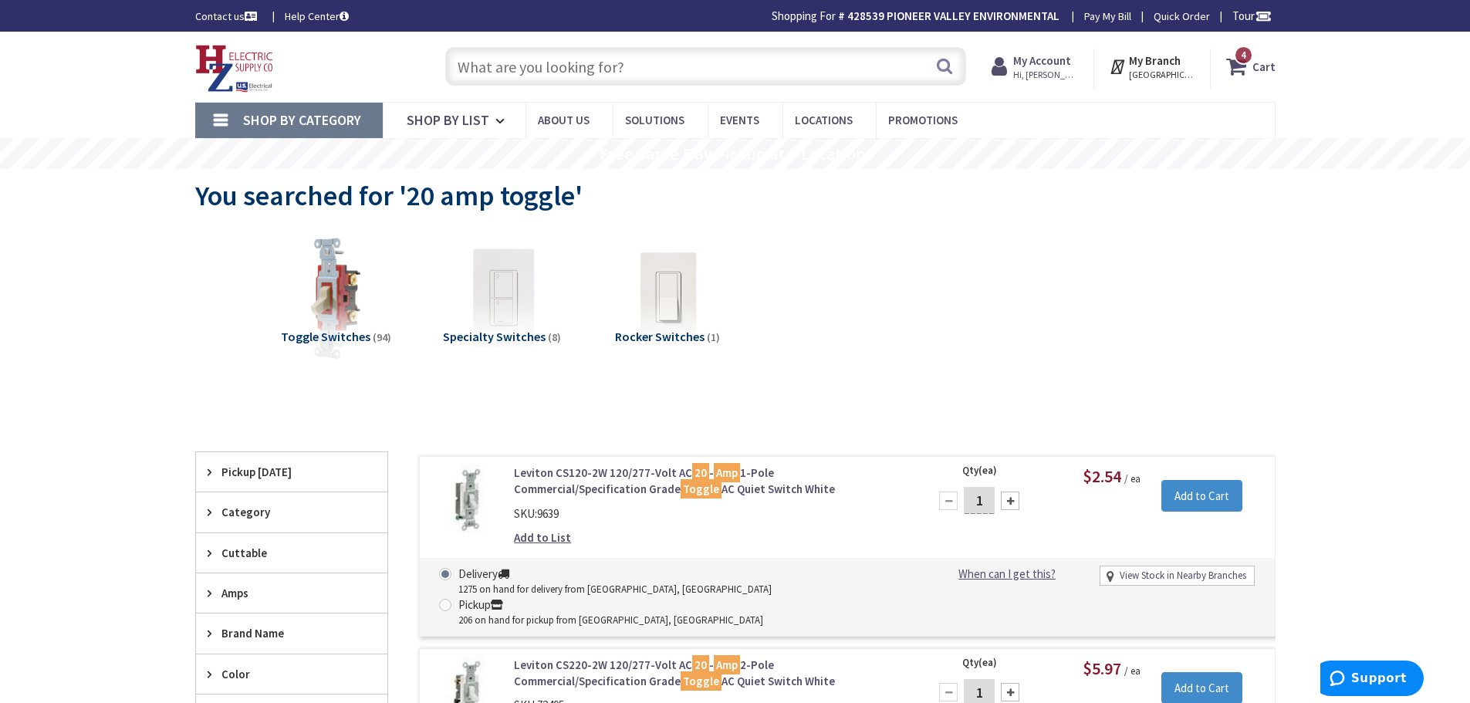
click at [684, 53] on input "text" at bounding box center [705, 66] width 521 height 39
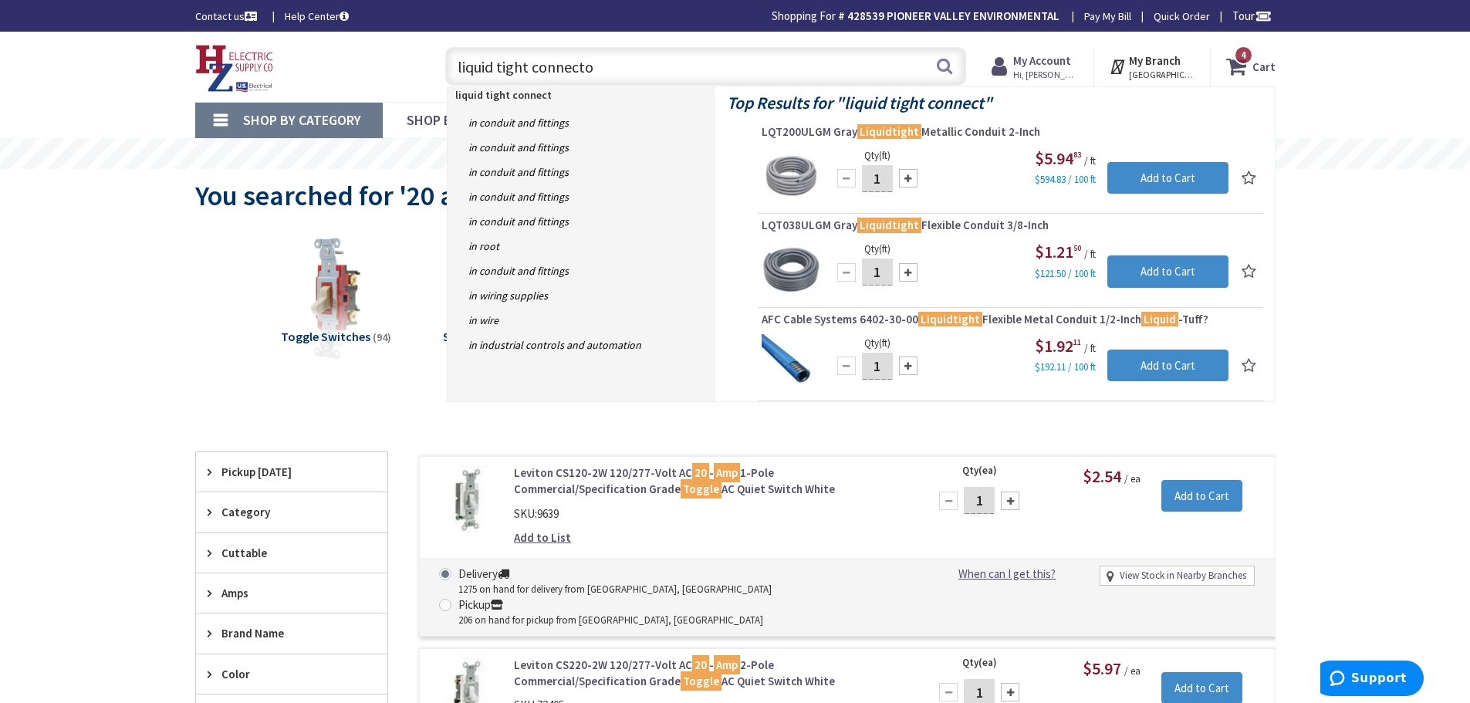
type input "liquid tight connector"
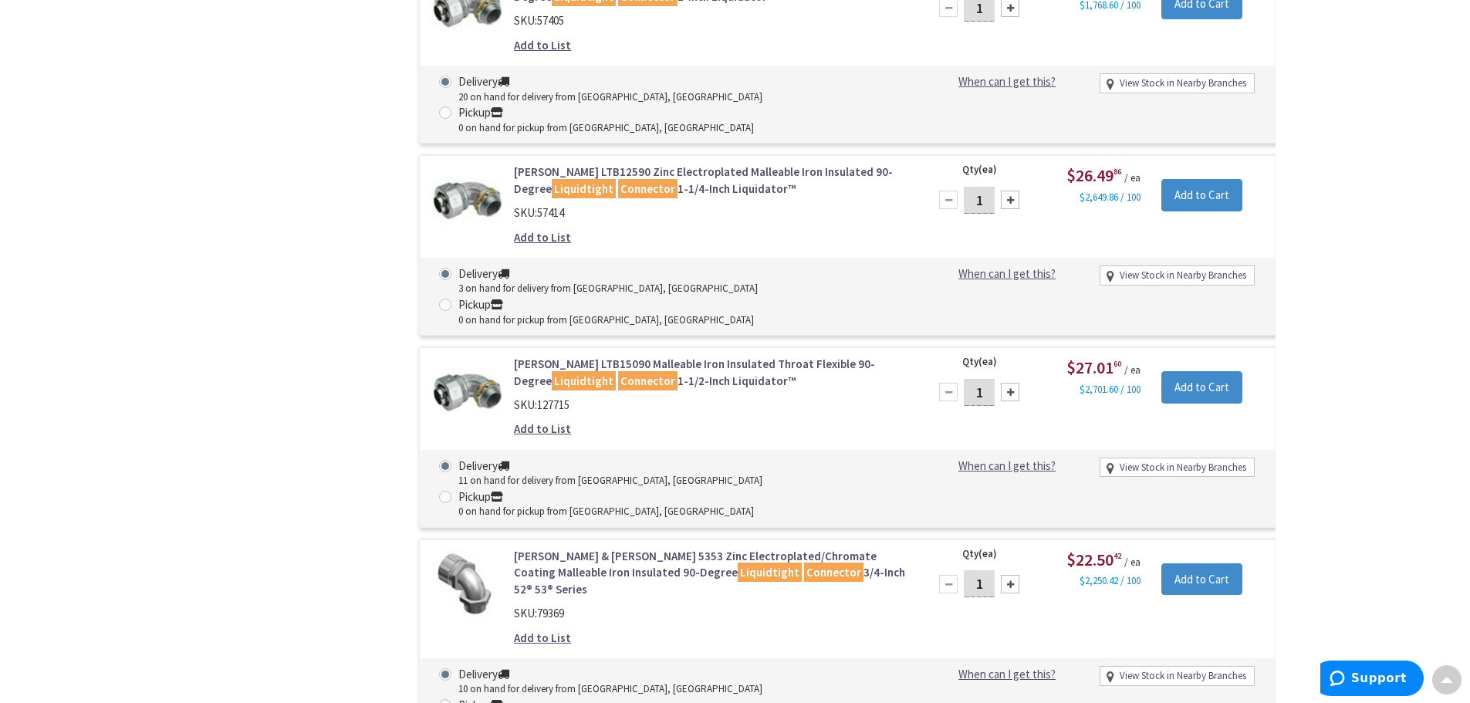
scroll to position [6975, 0]
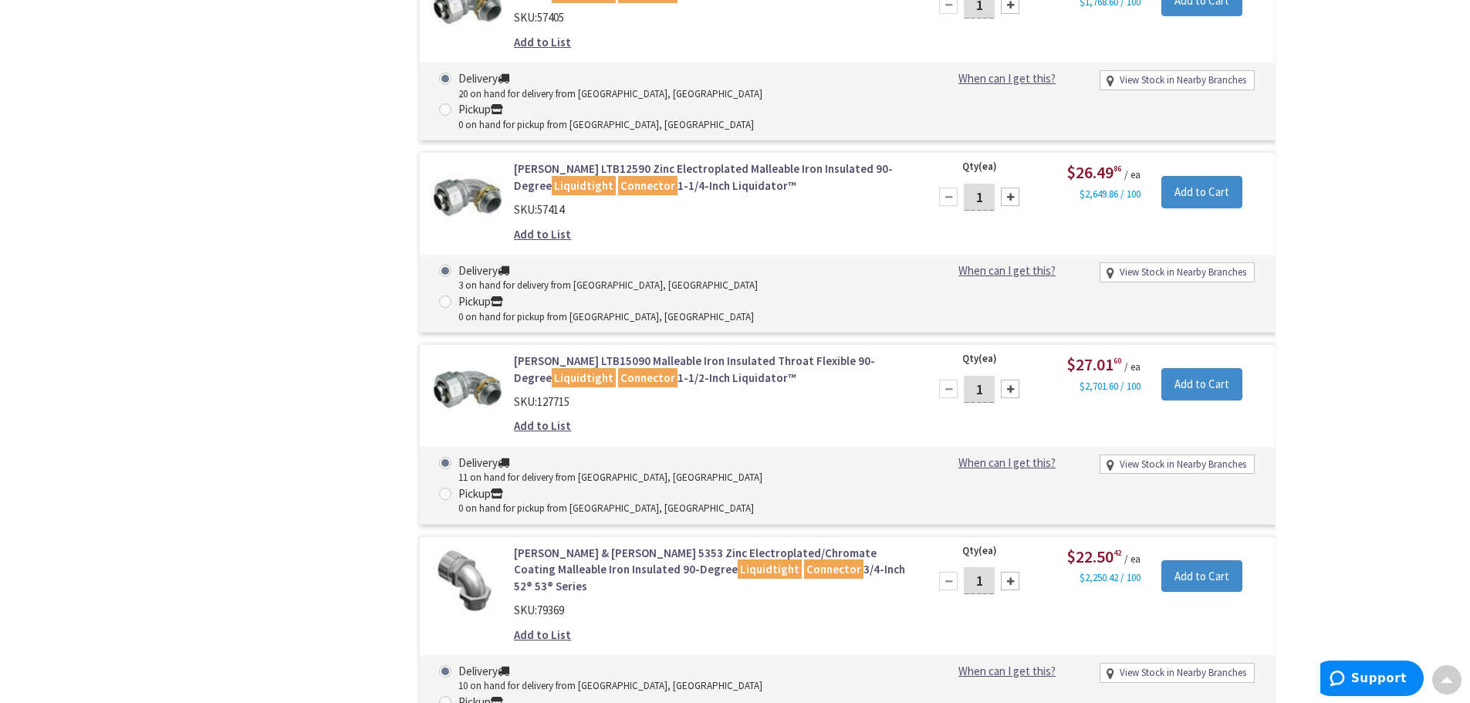
type input "2"
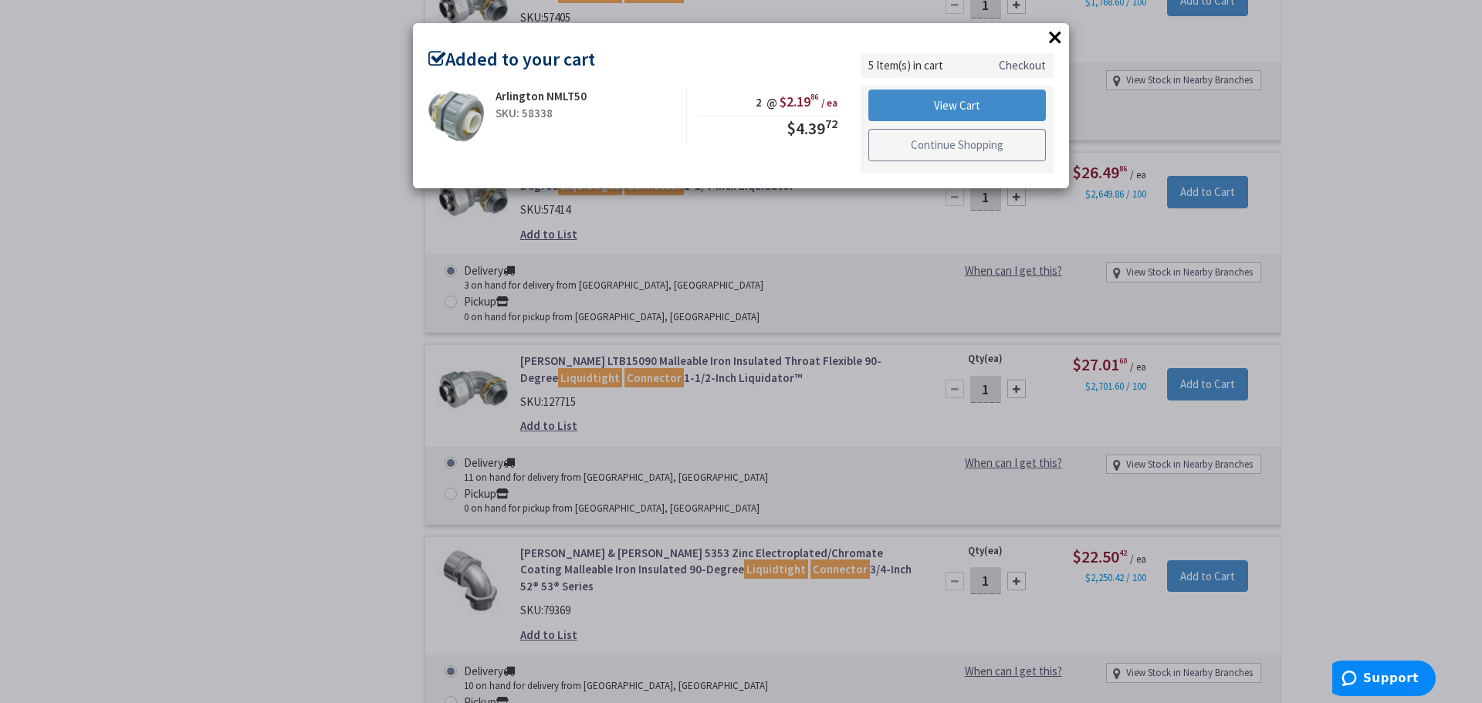
click at [942, 157] on link "Continue Shopping" at bounding box center [957, 145] width 178 height 32
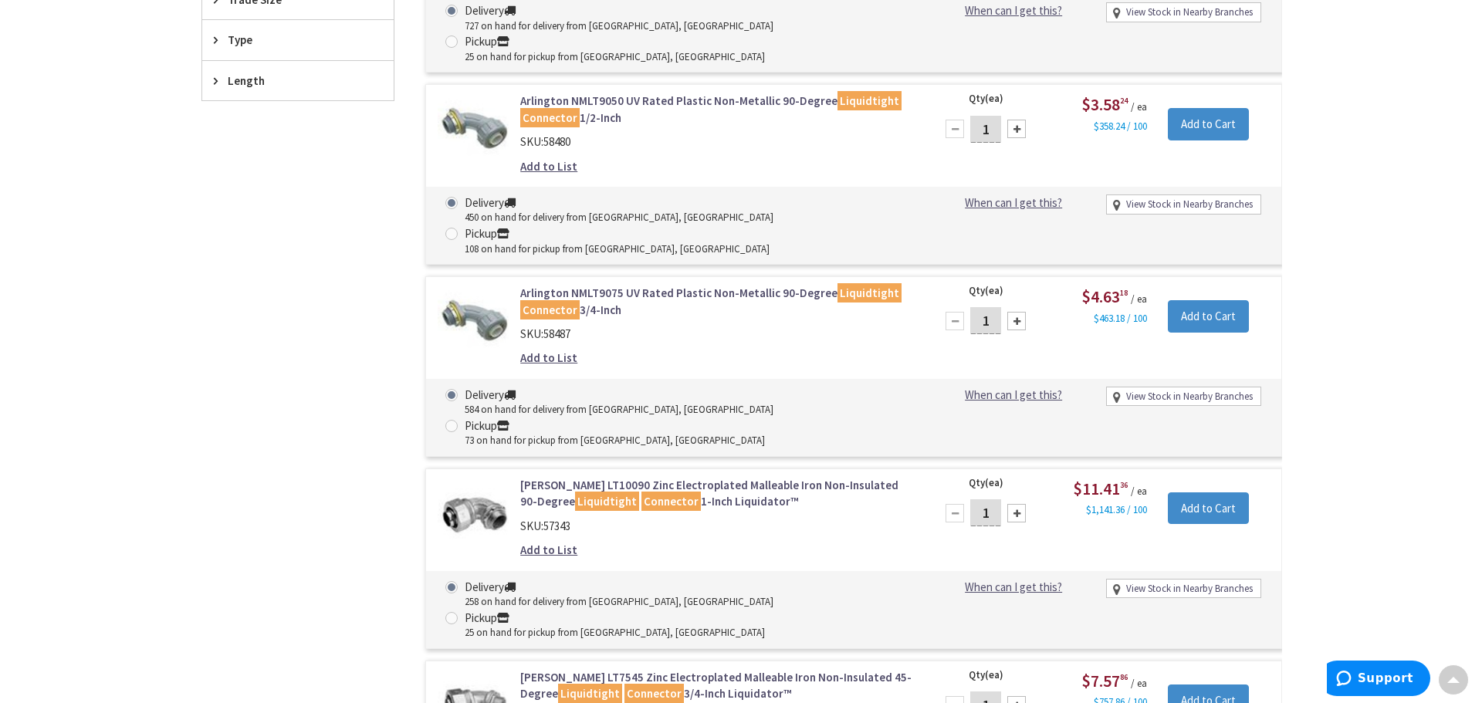
scroll to position [772, 0]
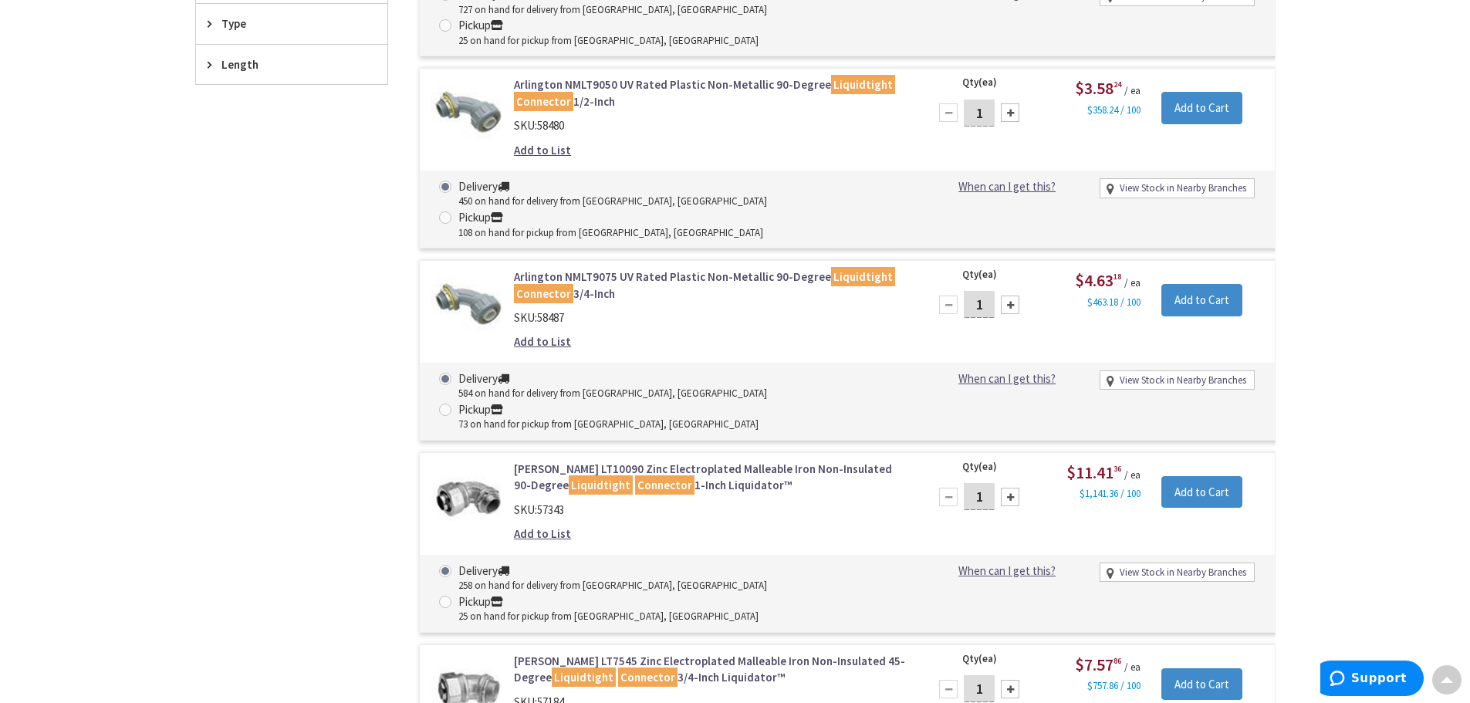
click at [1011, 296] on div at bounding box center [1010, 305] width 19 height 19
type input "2"
click at [1199, 284] on input "Add to Cart" at bounding box center [1202, 300] width 81 height 32
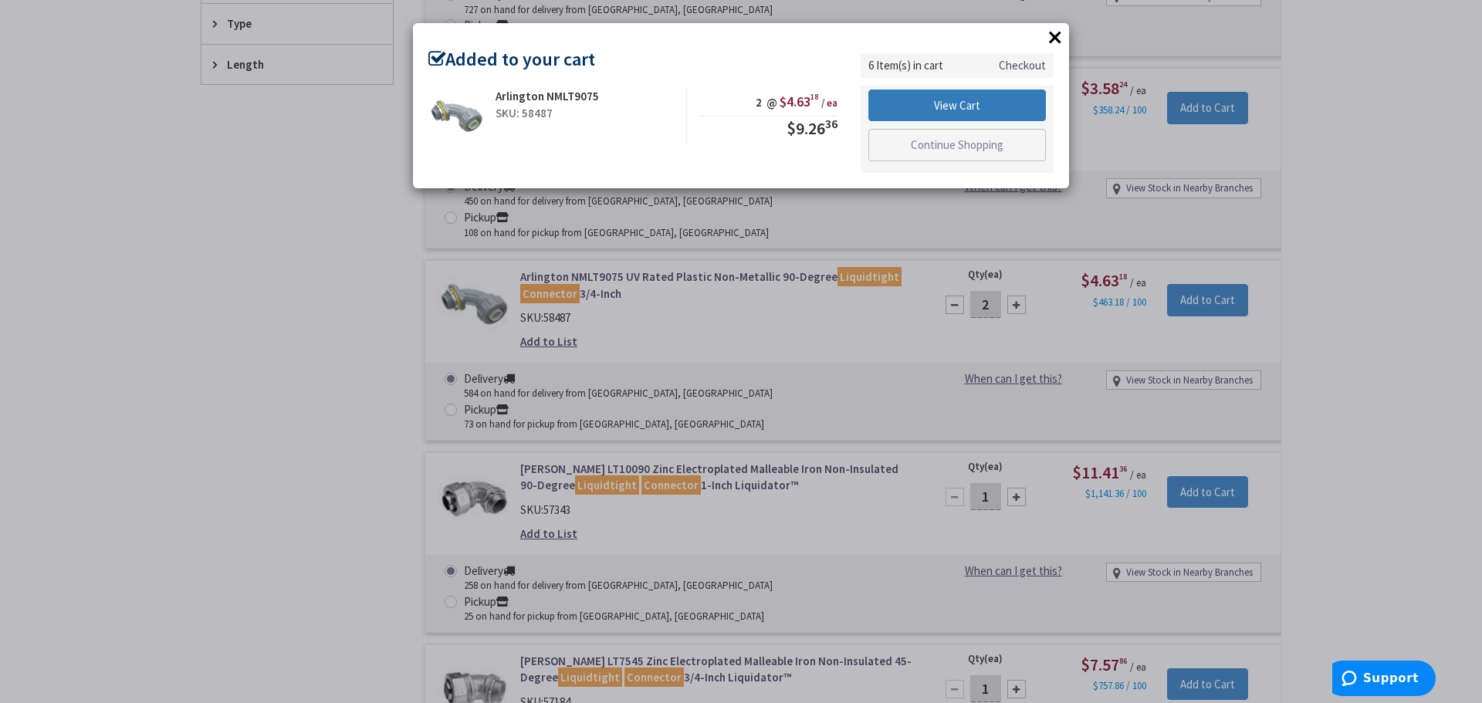
click at [932, 106] on link "View Cart" at bounding box center [957, 106] width 178 height 32
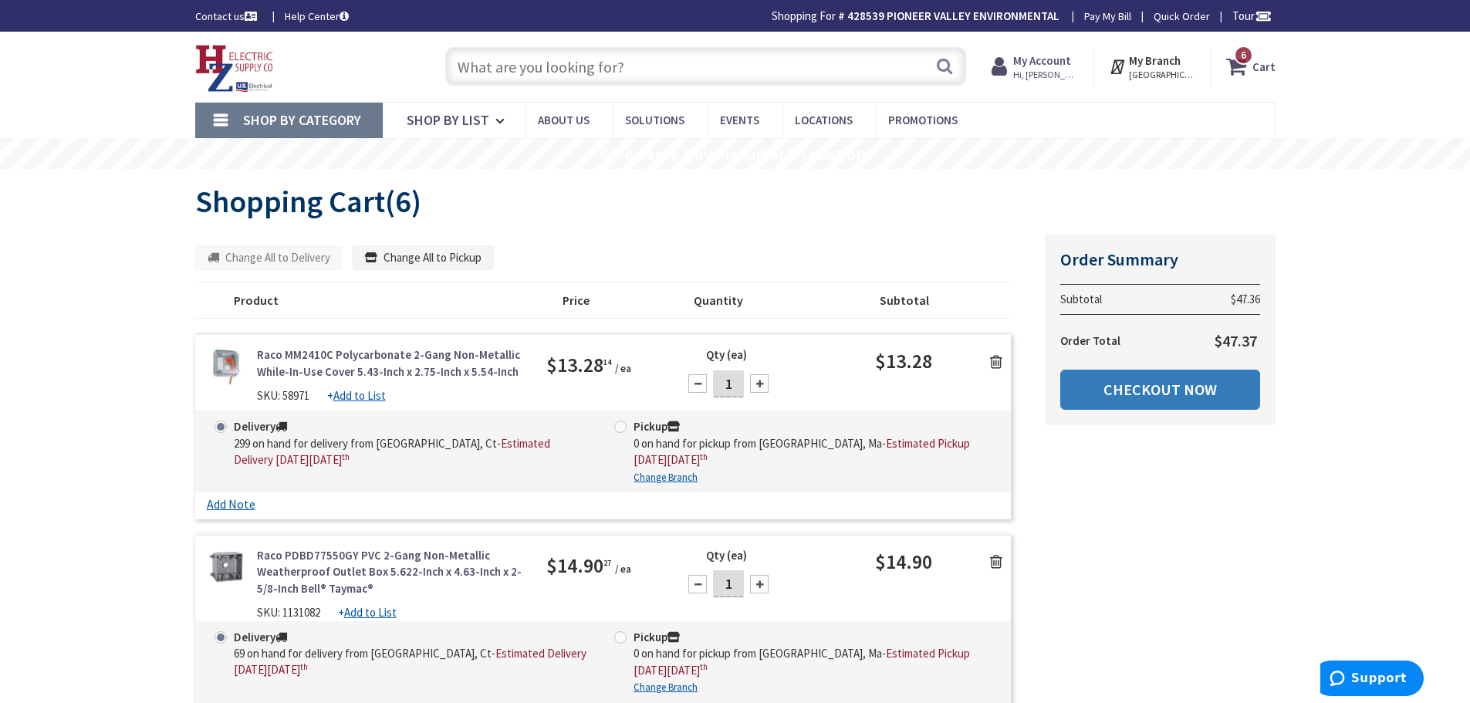
click at [1155, 395] on link "Checkout Now" at bounding box center [1161, 390] width 200 height 40
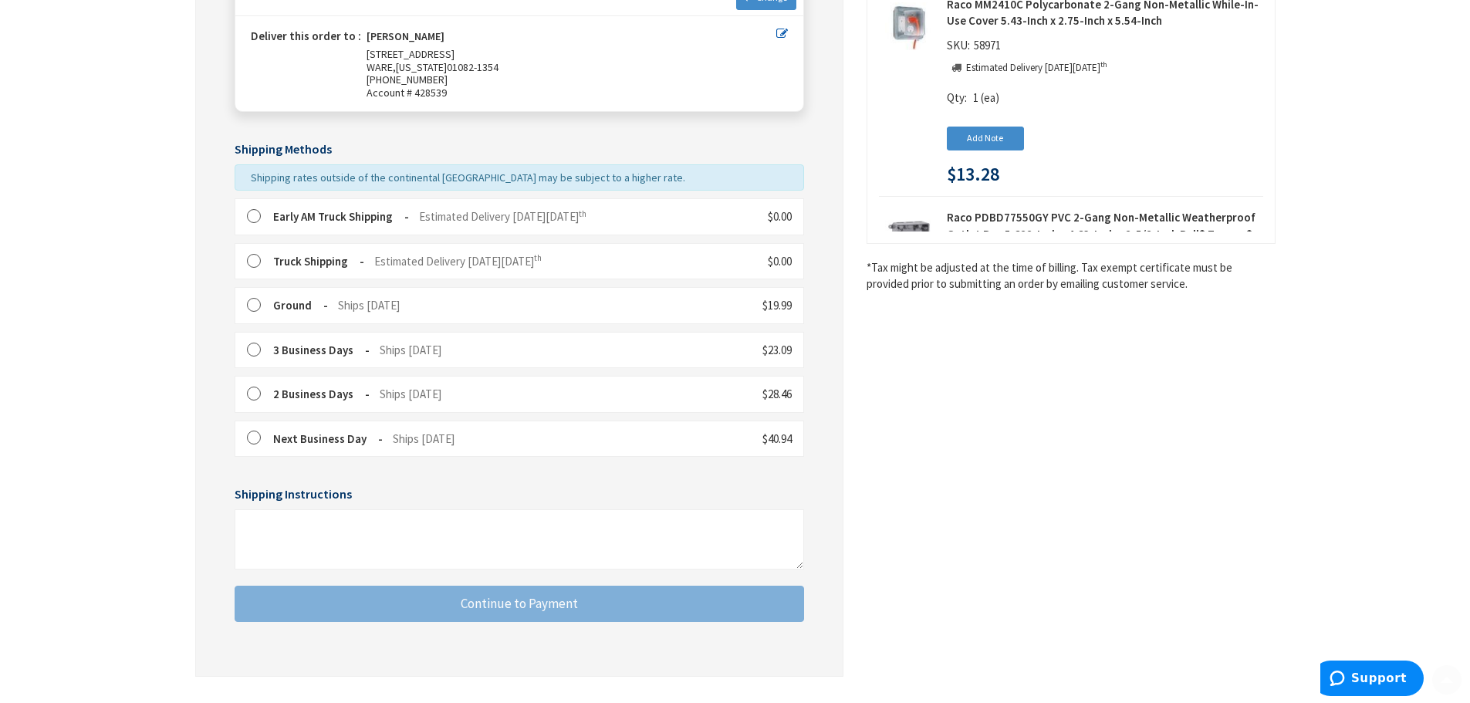
scroll to position [338, 0]
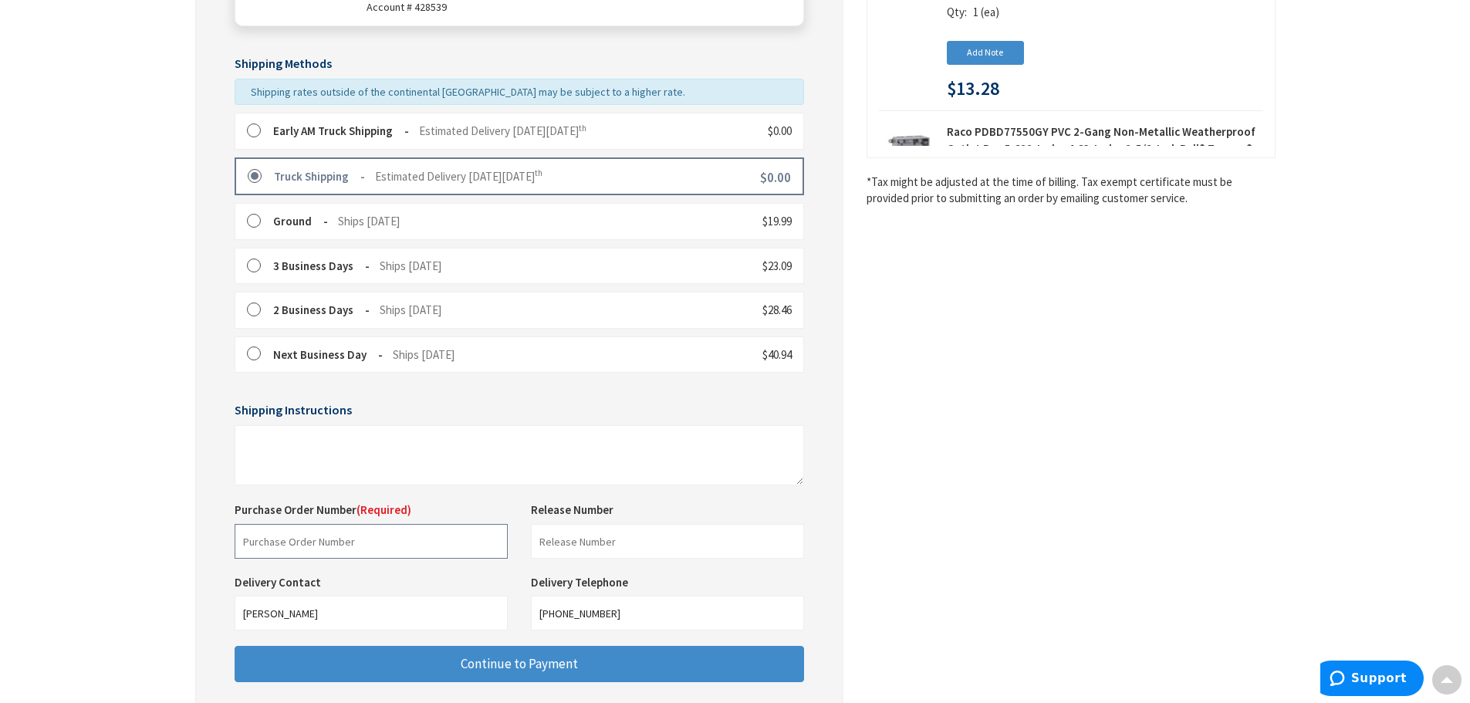
click at [322, 542] on input "text" at bounding box center [371, 541] width 273 height 35
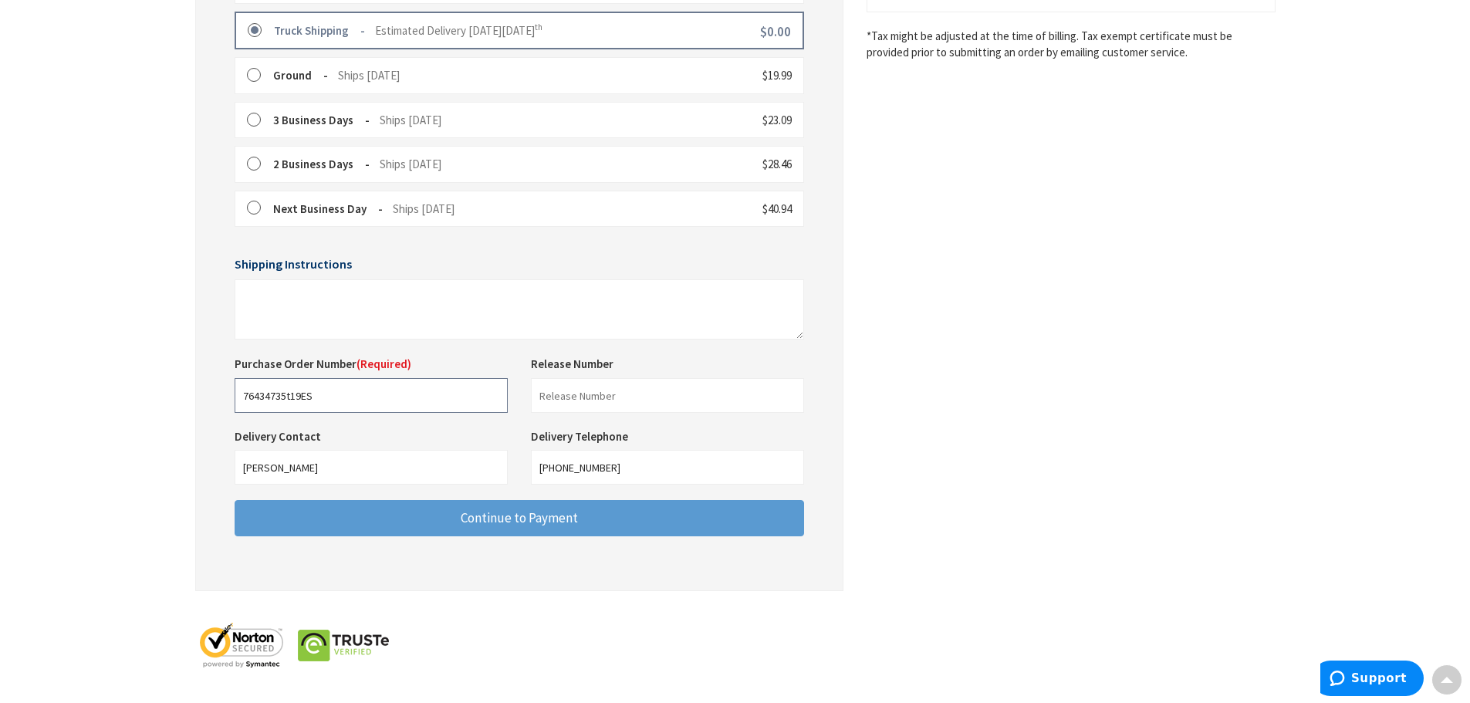
type input "76434735t19ES"
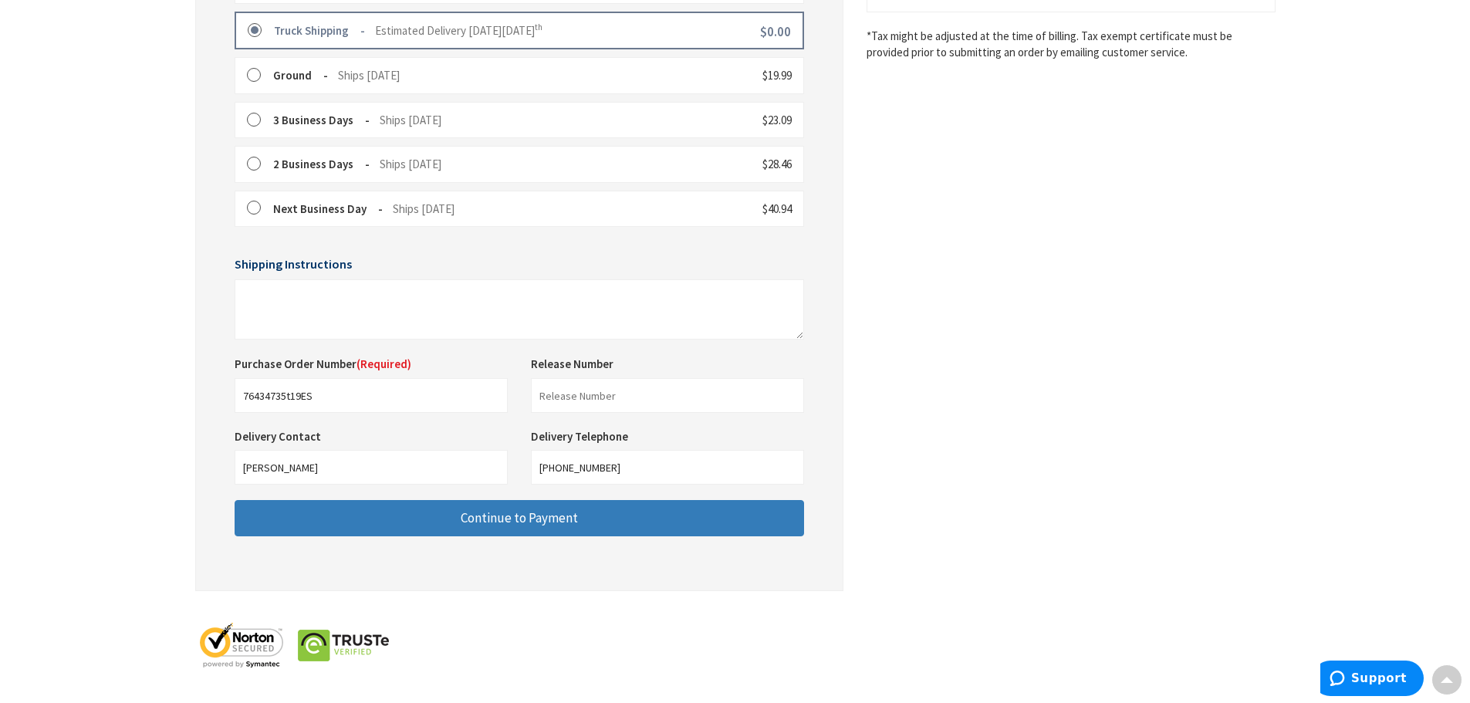
click at [580, 517] on button "Continue to Payment" at bounding box center [520, 518] width 570 height 36
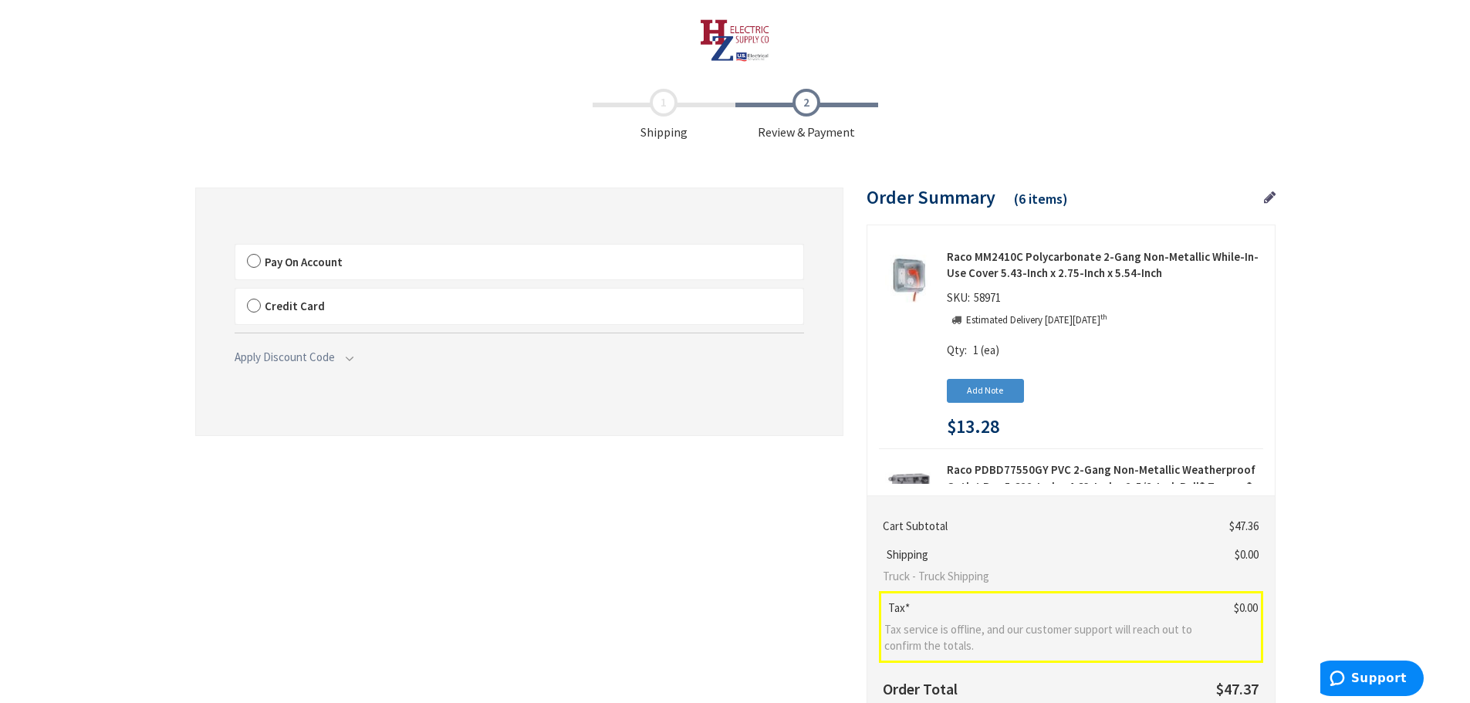
click at [251, 259] on label "Pay On Account" at bounding box center [519, 263] width 568 height 36
click at [235, 248] on input "Pay On Account" at bounding box center [235, 248] width 0 height 0
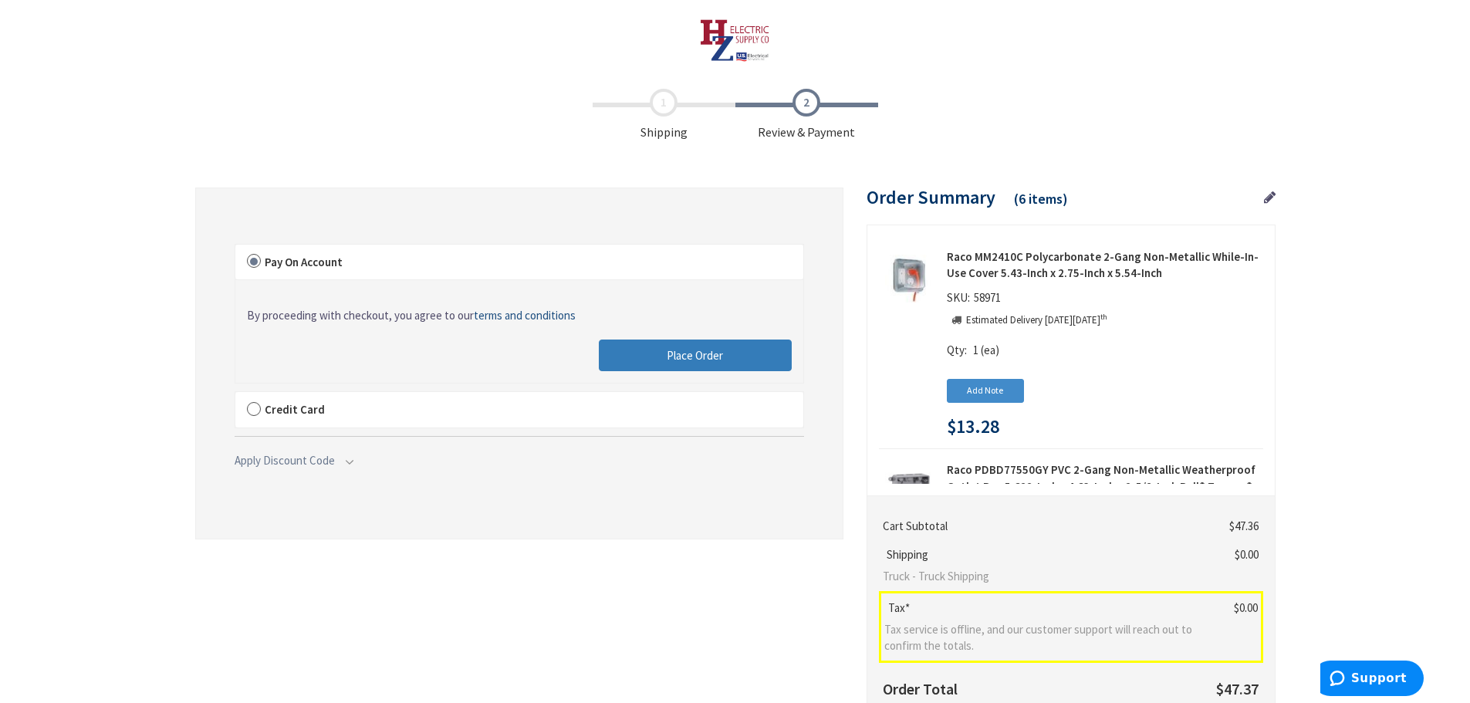
click at [714, 357] on span "Place Order" at bounding box center [695, 355] width 56 height 15
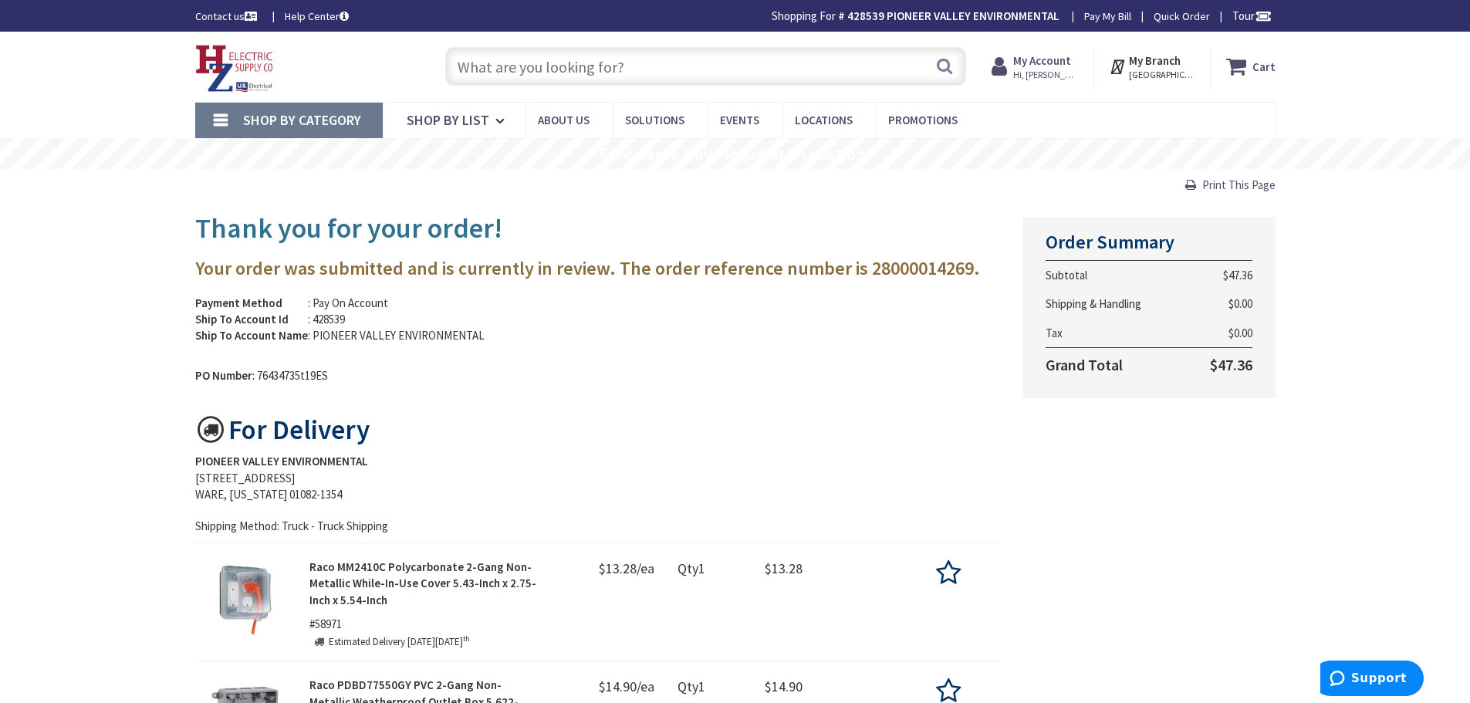
click at [228, 63] on img at bounding box center [234, 69] width 79 height 48
